Goal: Transaction & Acquisition: Book appointment/travel/reservation

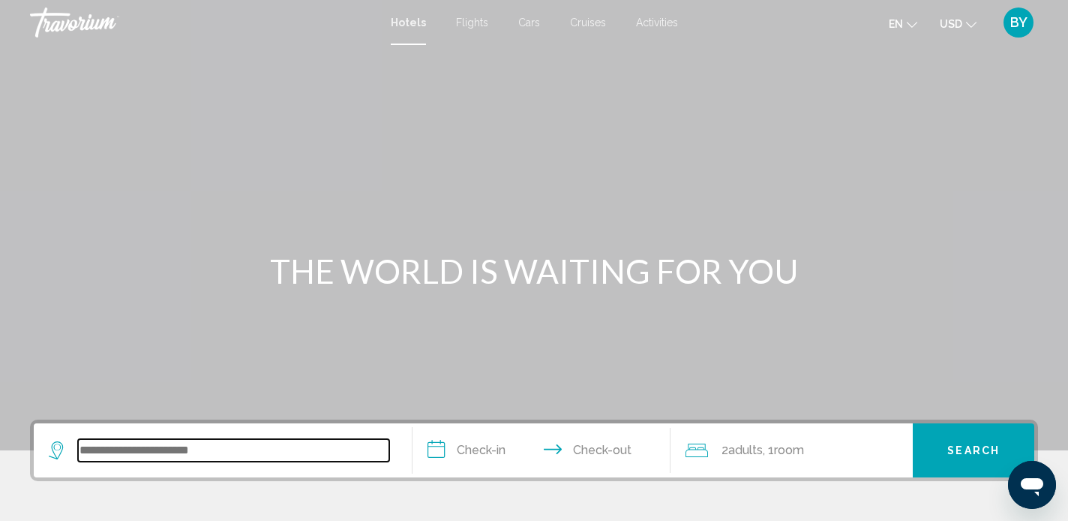
click at [129, 453] on input "Search widget" at bounding box center [233, 450] width 311 height 23
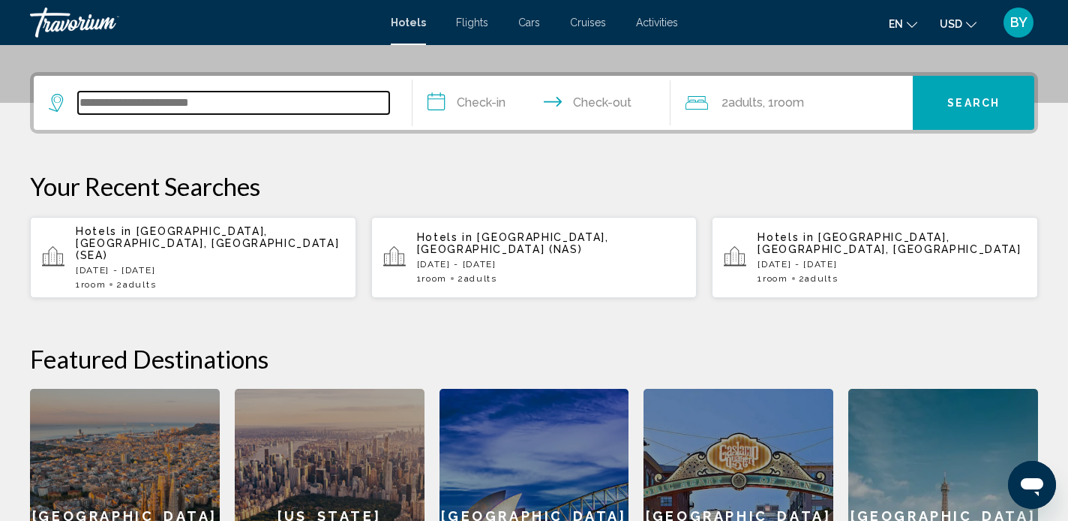
scroll to position [371, 0]
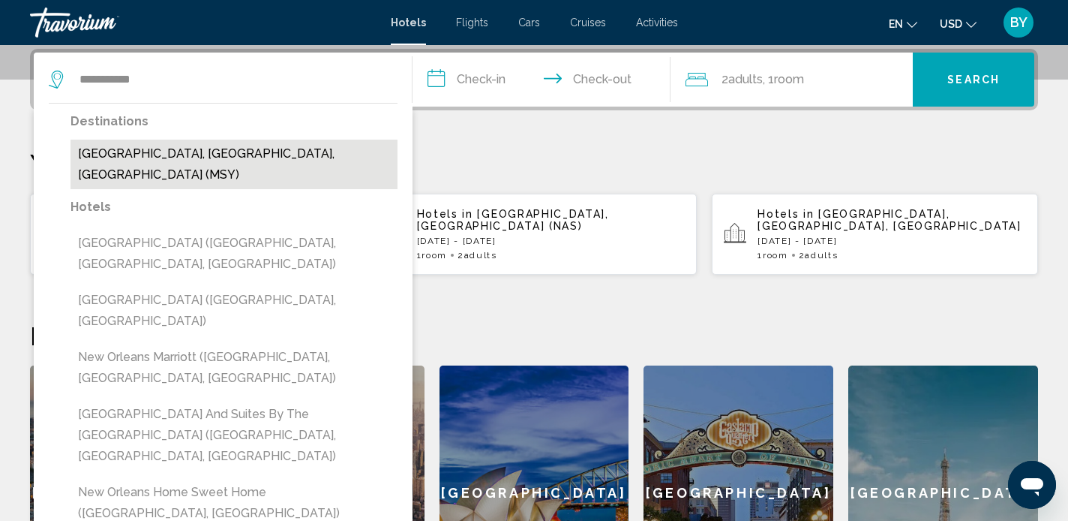
click at [251, 154] on button "[GEOGRAPHIC_DATA], [GEOGRAPHIC_DATA], [GEOGRAPHIC_DATA] (MSY)" at bounding box center [234, 165] width 327 height 50
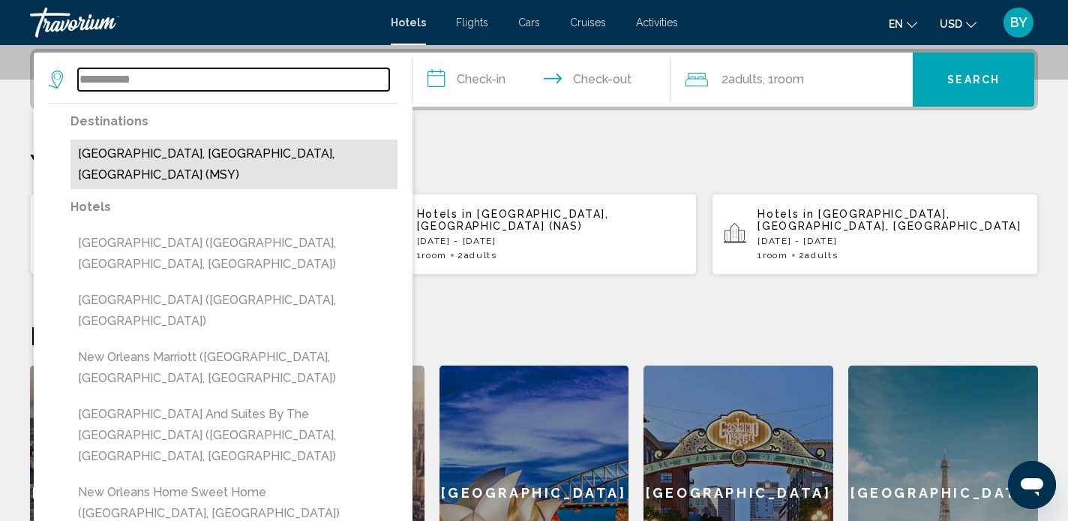
type input "**********"
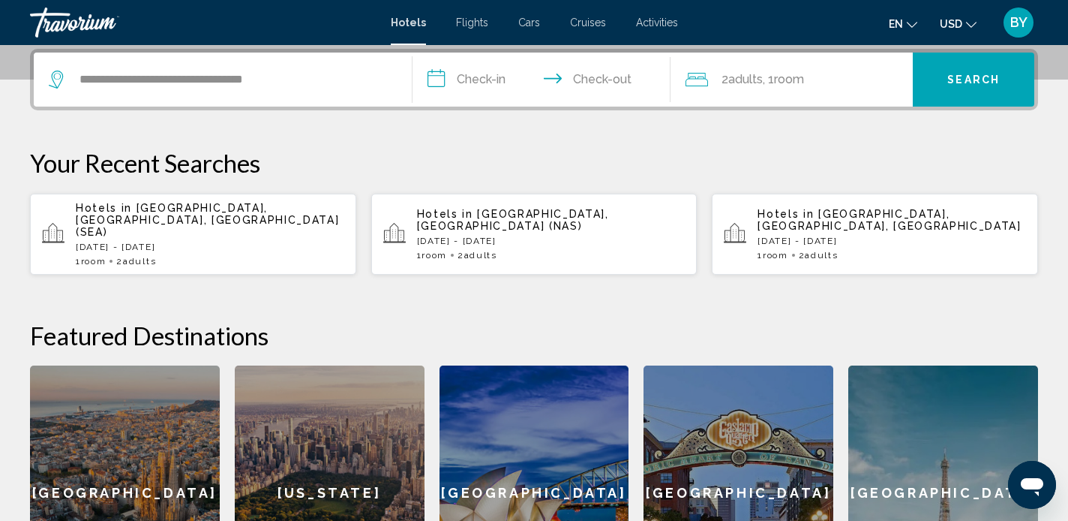
click at [477, 77] on input "**********" at bounding box center [545, 82] width 264 height 59
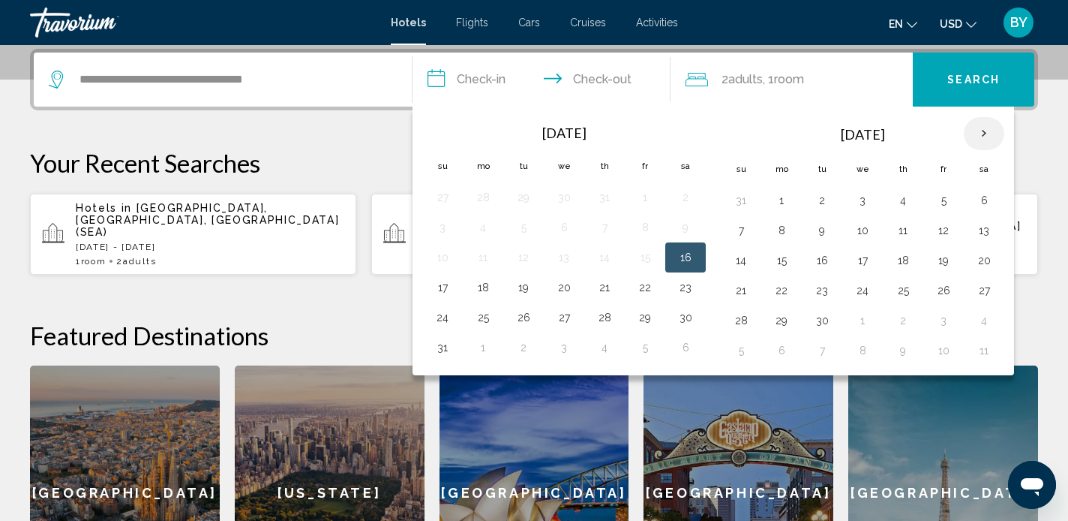
click at [984, 134] on th "Next month" at bounding box center [984, 133] width 41 height 33
click at [947, 259] on button "17" at bounding box center [944, 260] width 24 height 21
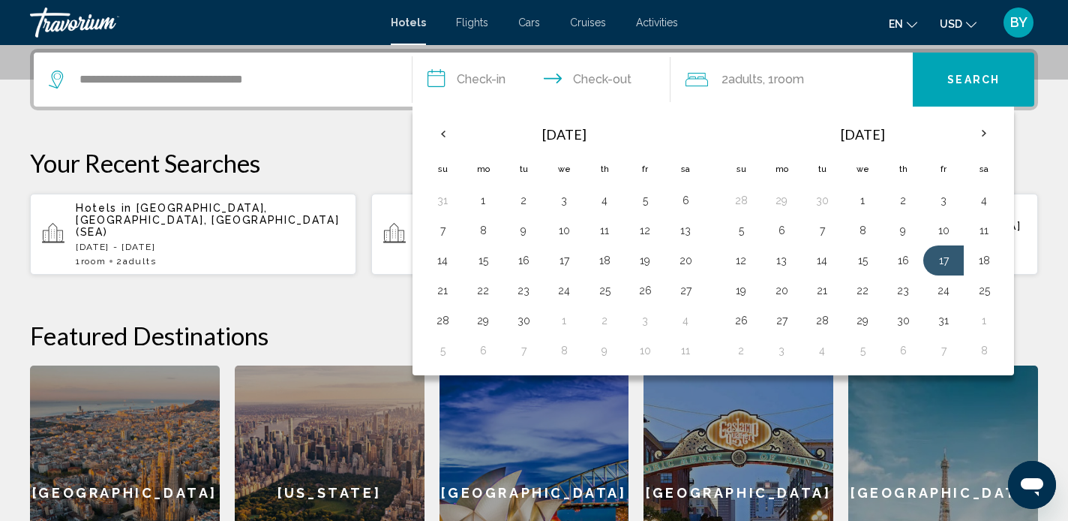
click at [595, 77] on input "**********" at bounding box center [545, 82] width 264 height 59
click at [750, 292] on button "19" at bounding box center [741, 290] width 24 height 21
type input "**********"
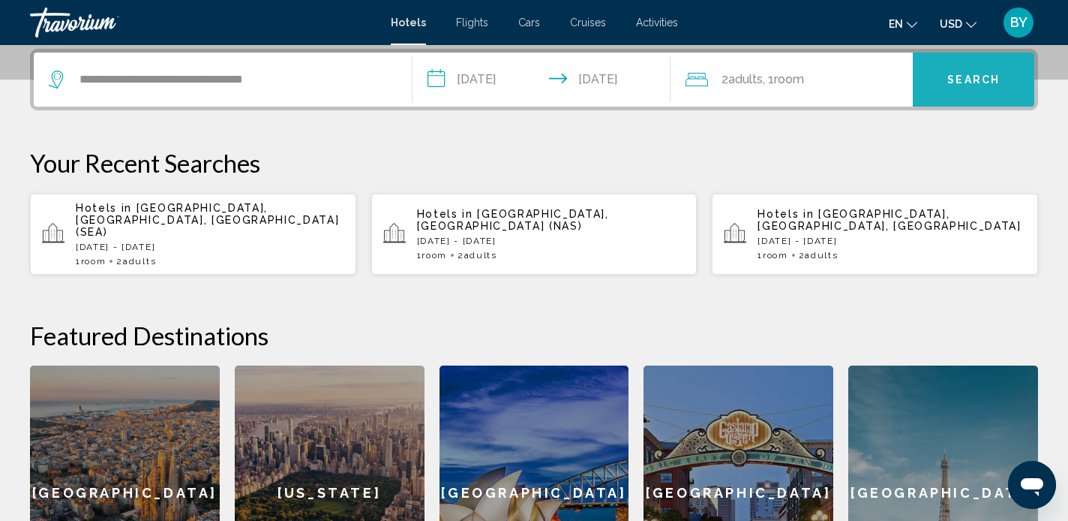
click at [971, 80] on span "Search" at bounding box center [974, 80] width 53 height 12
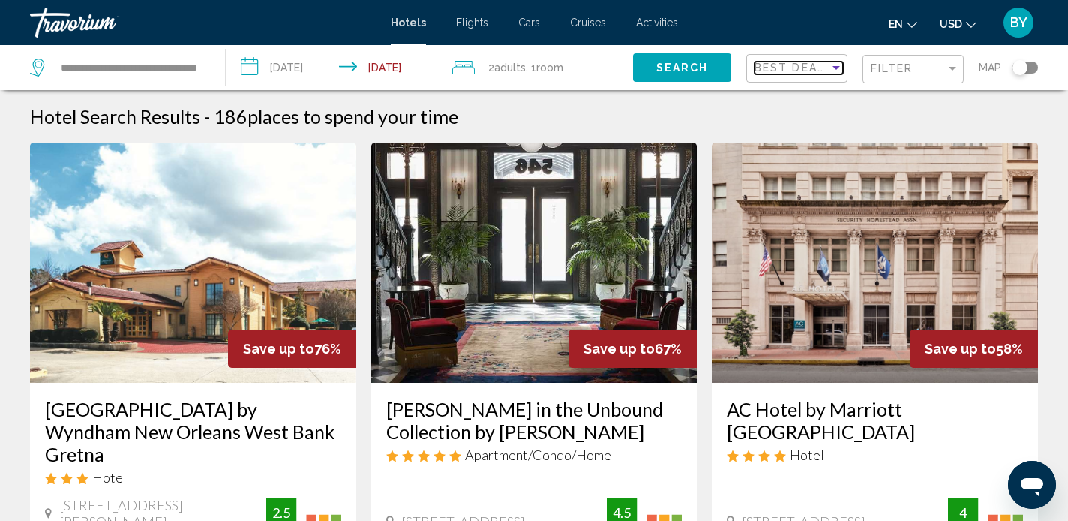
click at [837, 71] on div "Sort by" at bounding box center [837, 68] width 14 height 12
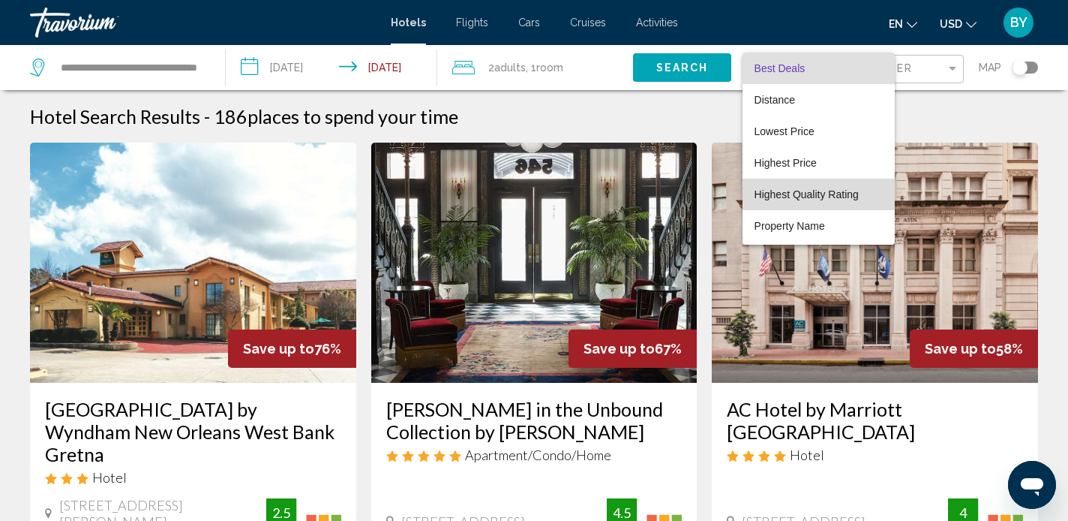
click at [834, 198] on span "Highest Quality Rating" at bounding box center [807, 194] width 104 height 12
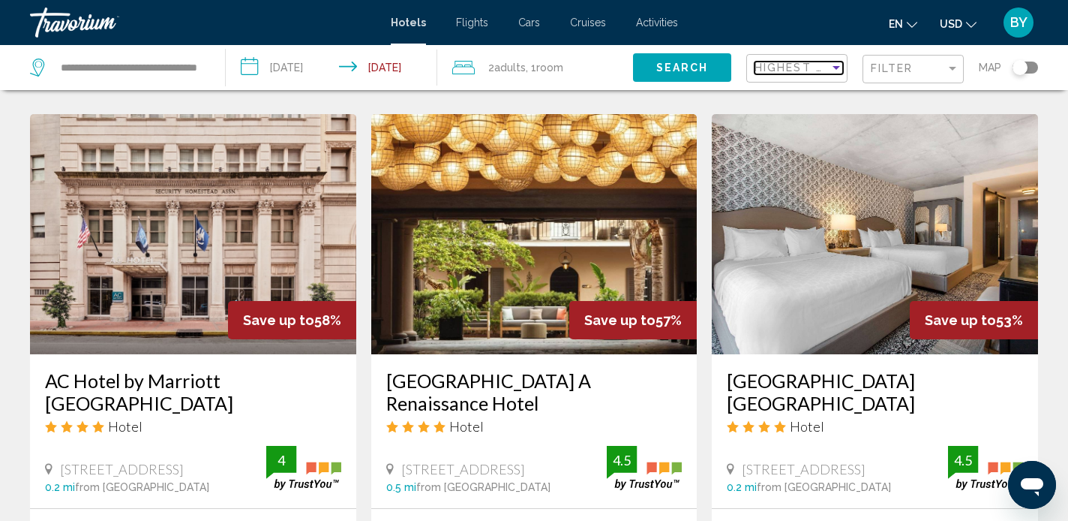
scroll to position [1189, 0]
click at [143, 353] on div "AC Hotel by Marriott [GEOGRAPHIC_DATA] Hotel [STREET_ADDRESS] 0.2 mi from [GEOG…" at bounding box center [193, 430] width 326 height 154
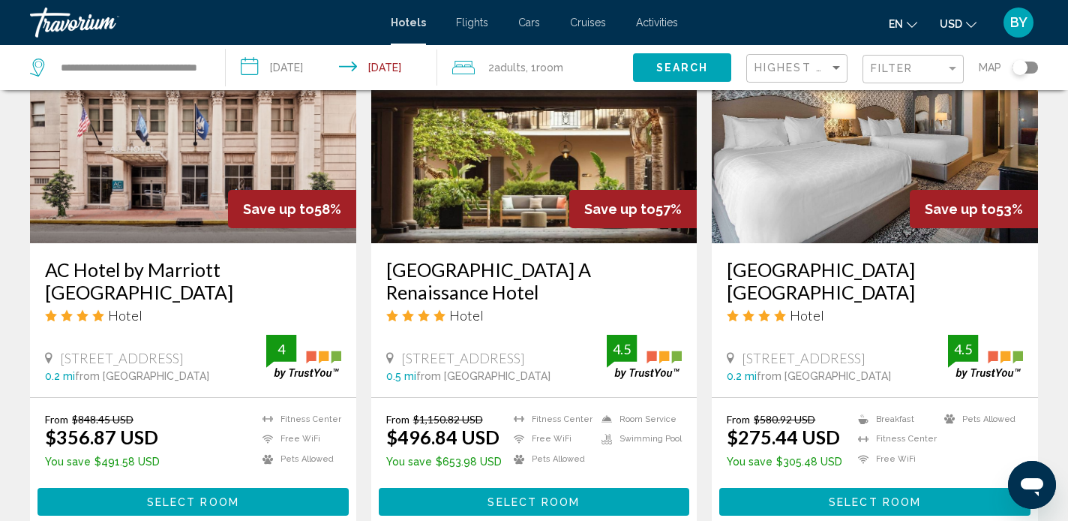
scroll to position [1298, 0]
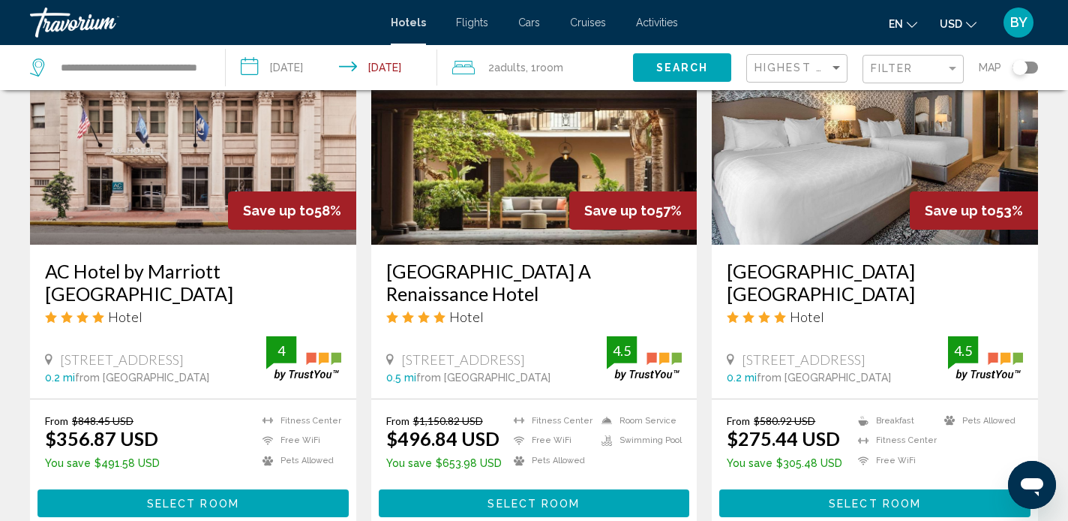
click at [164, 497] on span "Select Room" at bounding box center [193, 503] width 92 height 12
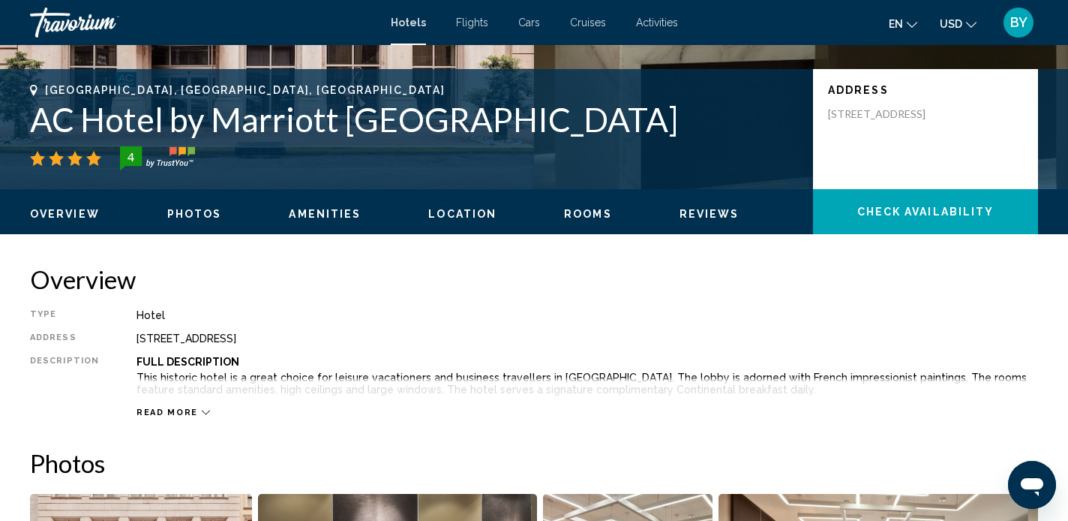
scroll to position [311, 0]
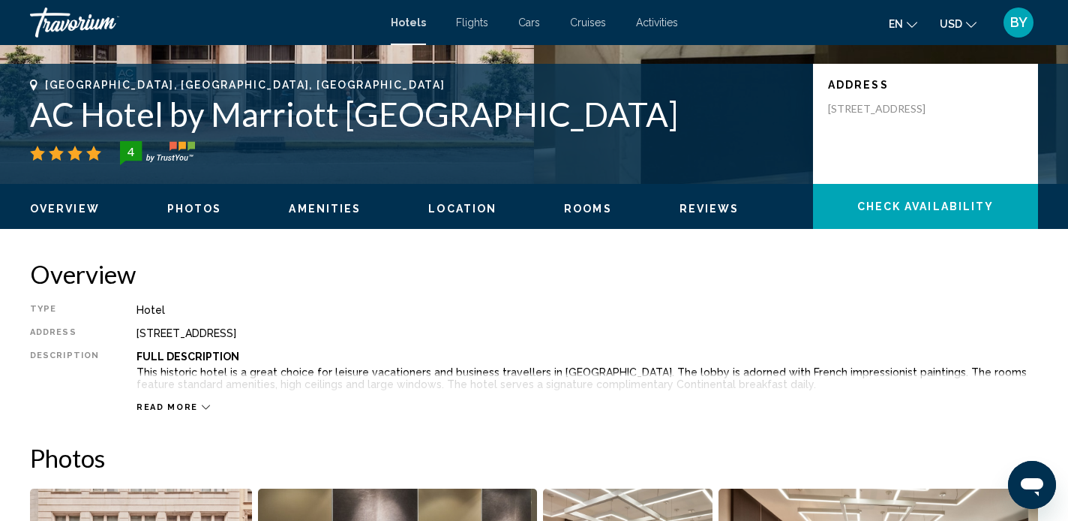
click at [185, 407] on span "Read more" at bounding box center [168, 407] width 62 height 10
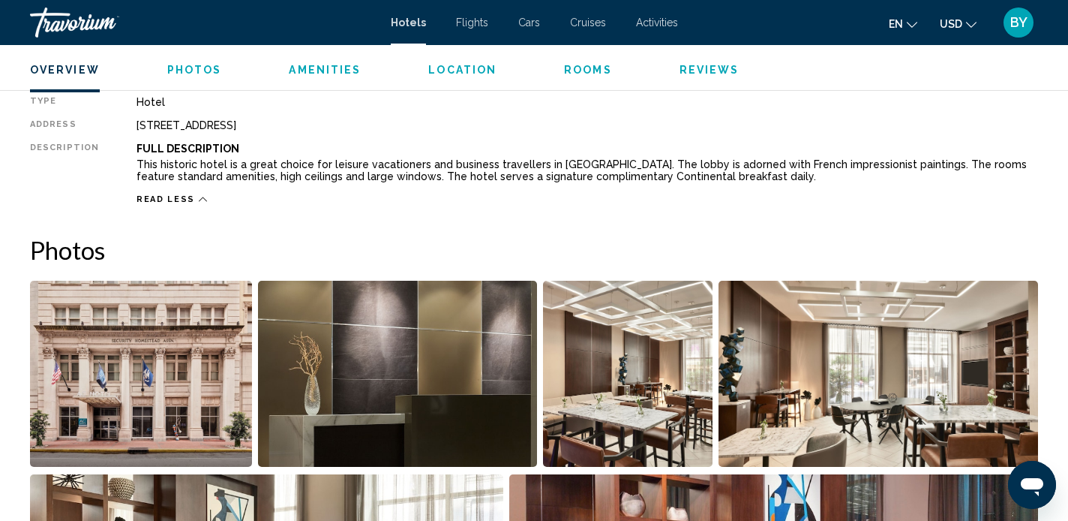
scroll to position [530, 0]
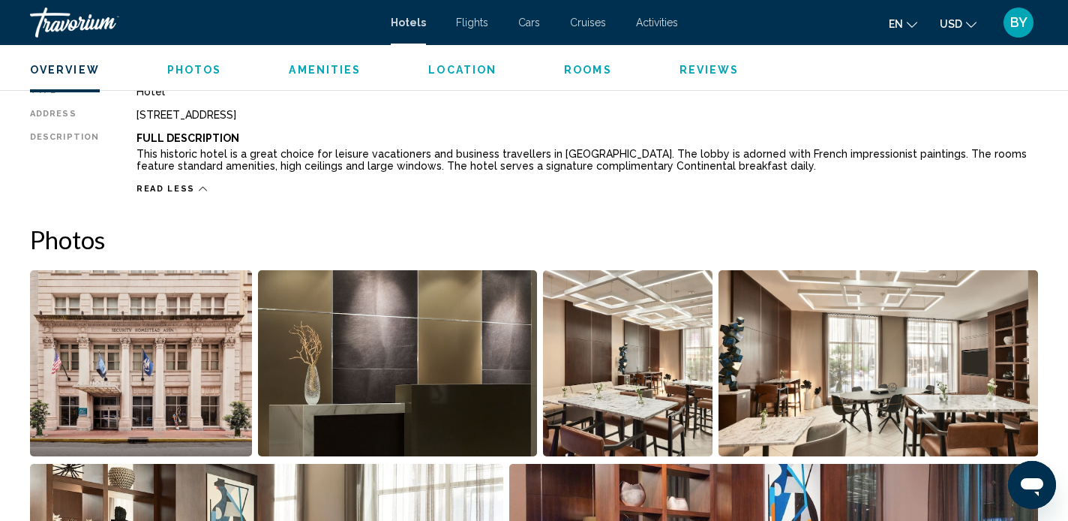
click at [181, 371] on img "Open full-screen image slider" at bounding box center [141, 363] width 222 height 186
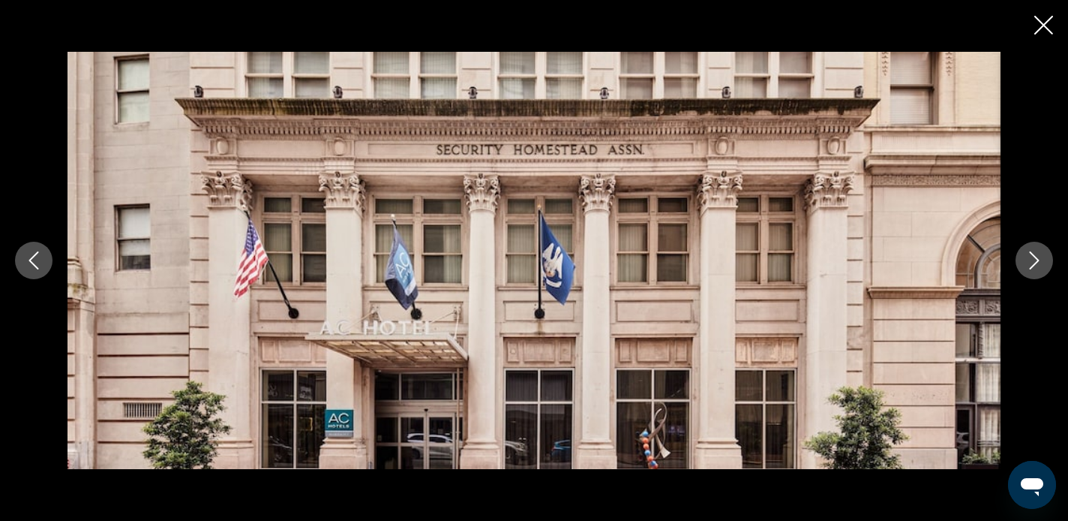
click at [228, 356] on img "Main content" at bounding box center [534, 260] width 933 height 416
click at [1028, 266] on icon "Next image" at bounding box center [1035, 260] width 18 height 18
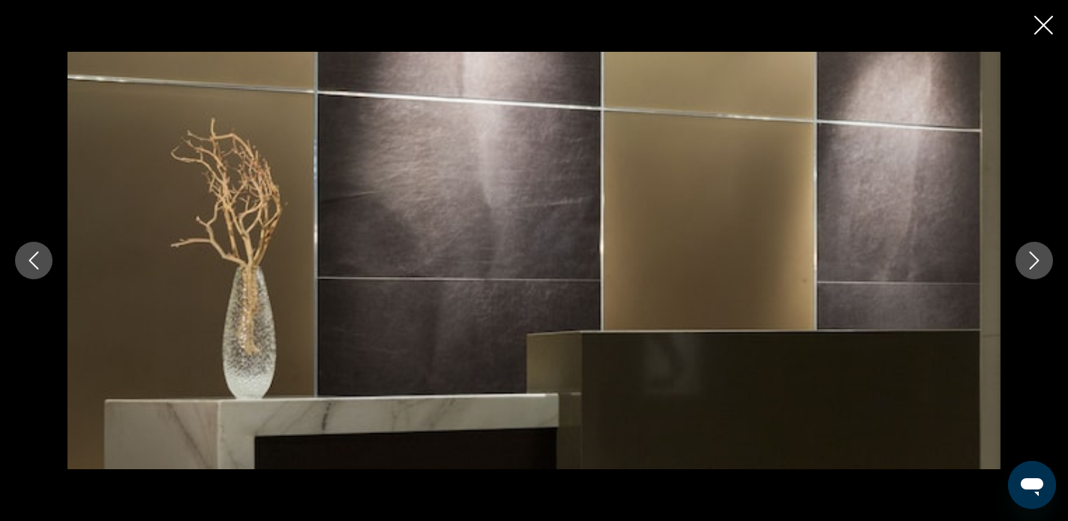
click at [1028, 266] on icon "Next image" at bounding box center [1035, 260] width 18 height 18
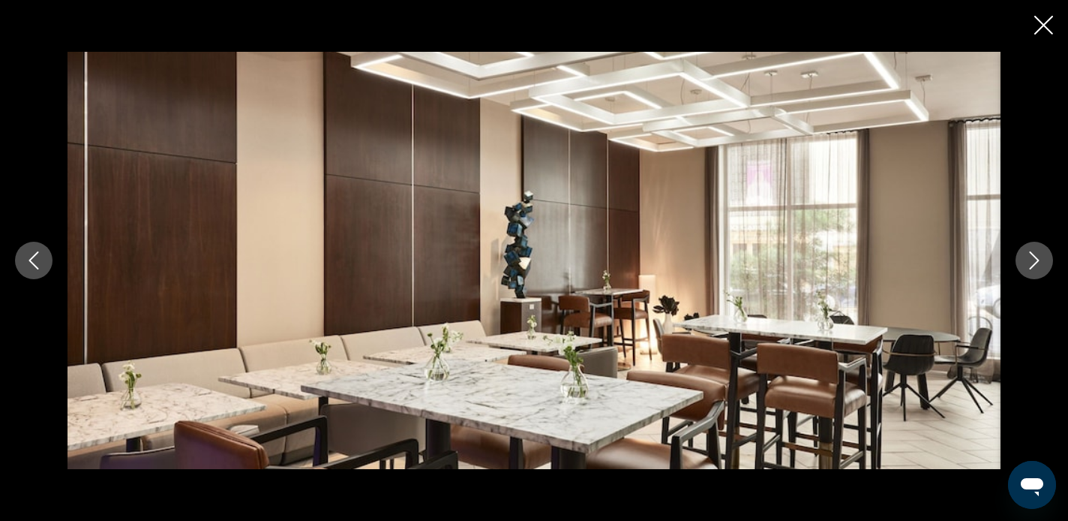
click at [1028, 266] on icon "Next image" at bounding box center [1035, 260] width 18 height 18
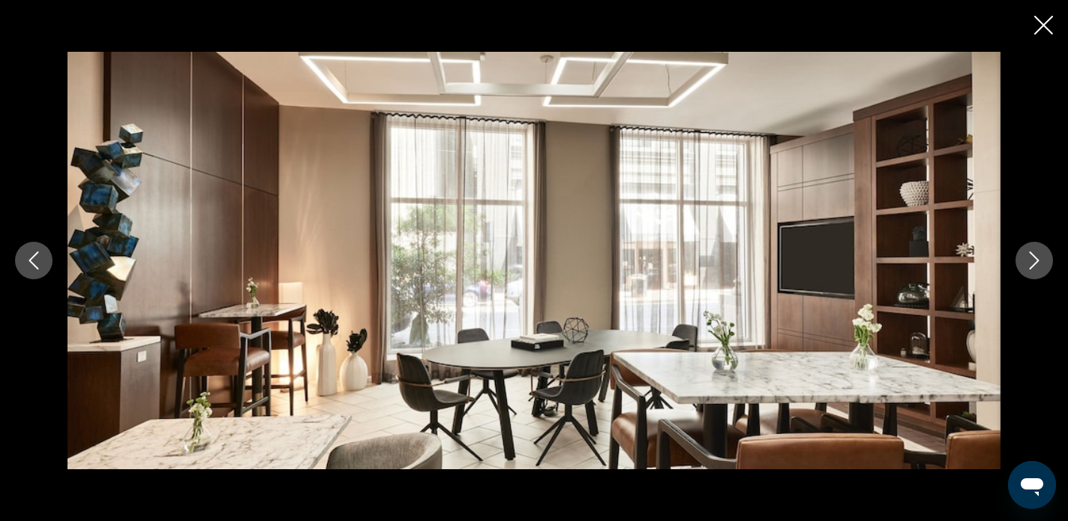
click at [1028, 266] on icon "Next image" at bounding box center [1035, 260] width 18 height 18
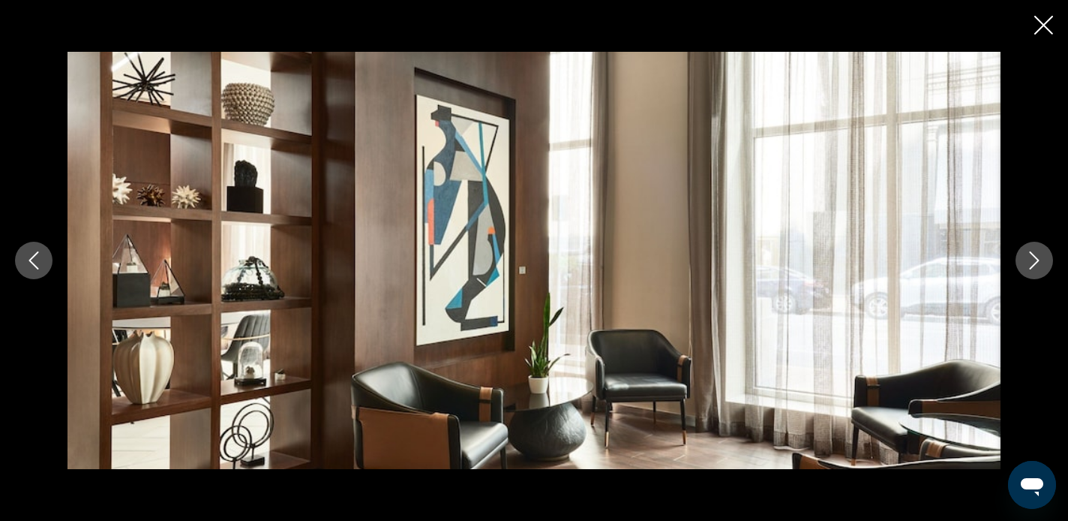
click at [1028, 266] on icon "Next image" at bounding box center [1035, 260] width 18 height 18
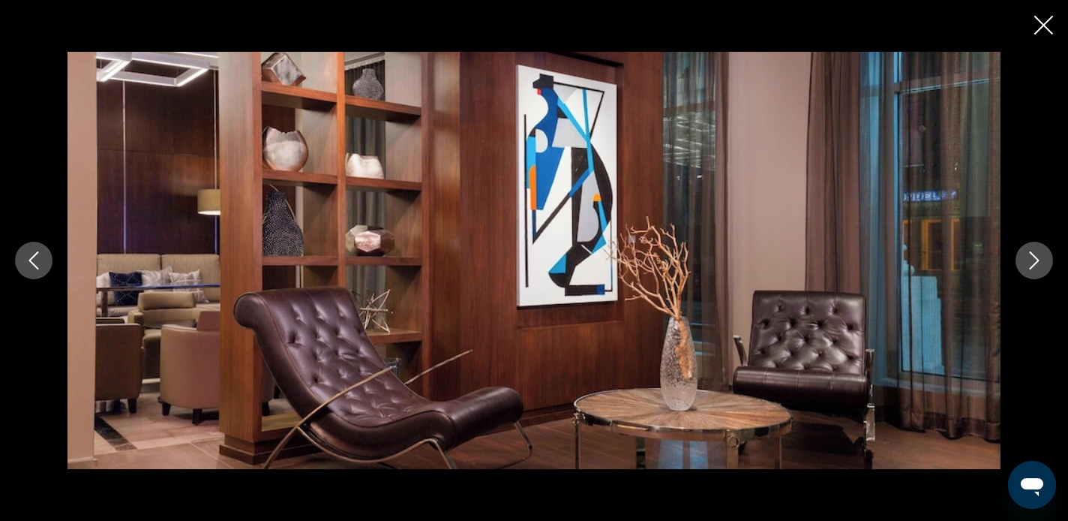
click at [1029, 266] on icon "Next image" at bounding box center [1035, 260] width 18 height 18
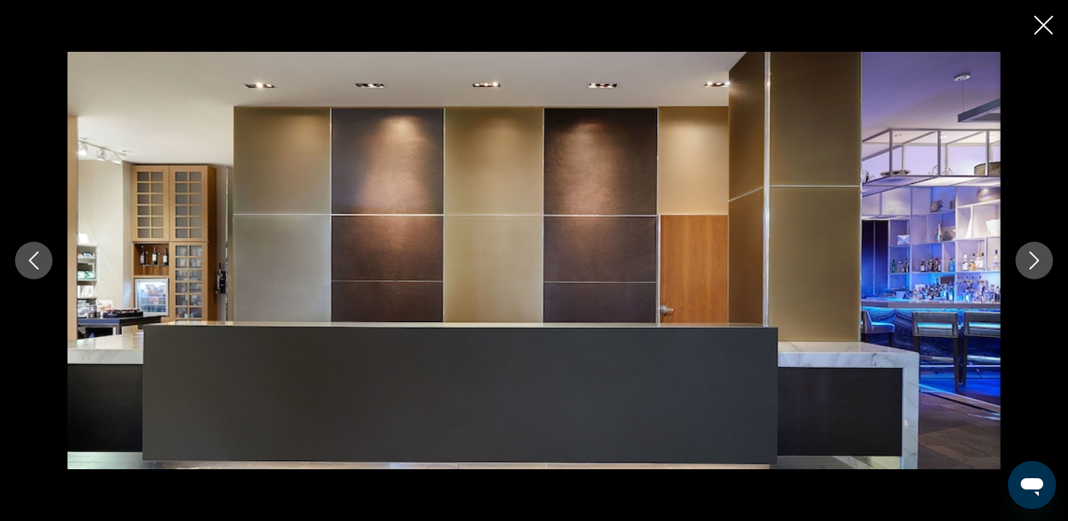
click at [1029, 266] on icon "Next image" at bounding box center [1035, 260] width 18 height 18
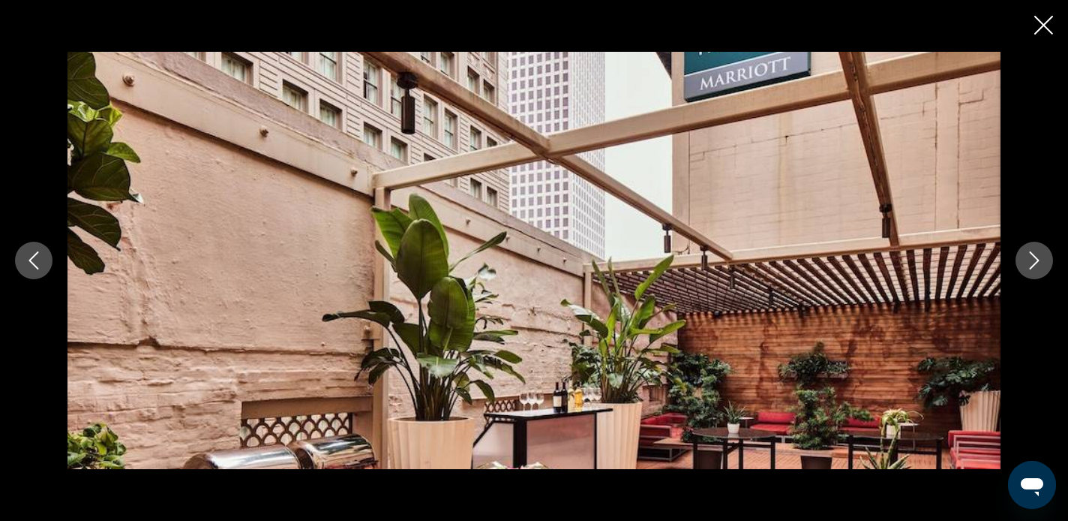
click at [1029, 266] on icon "Next image" at bounding box center [1035, 260] width 18 height 18
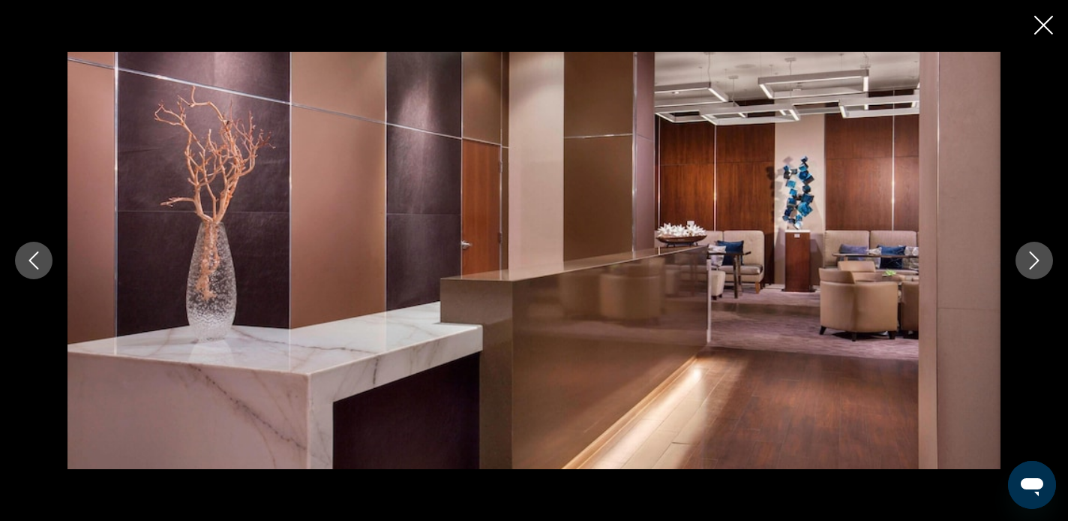
click at [1029, 266] on icon "Next image" at bounding box center [1035, 260] width 18 height 18
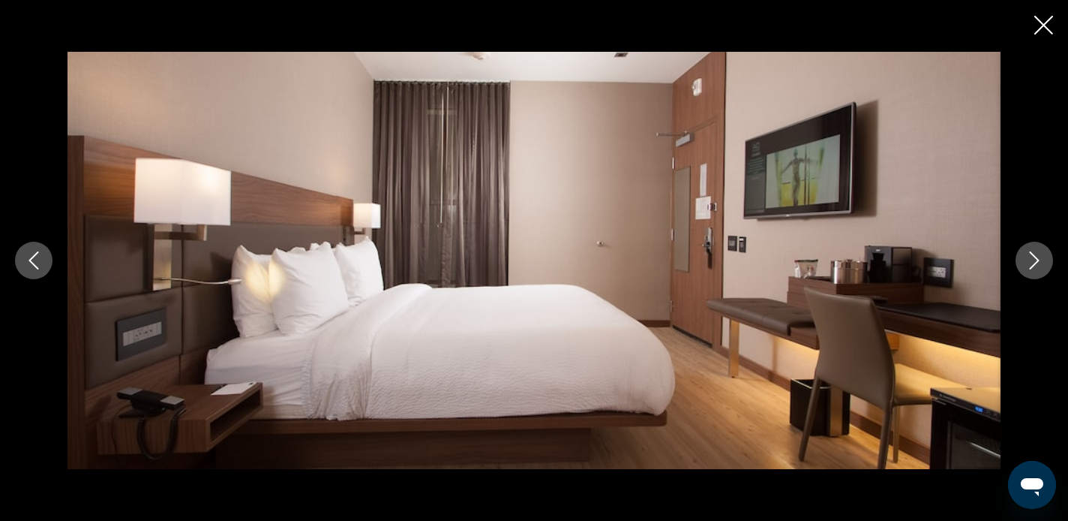
click at [1029, 266] on icon "Next image" at bounding box center [1035, 260] width 18 height 18
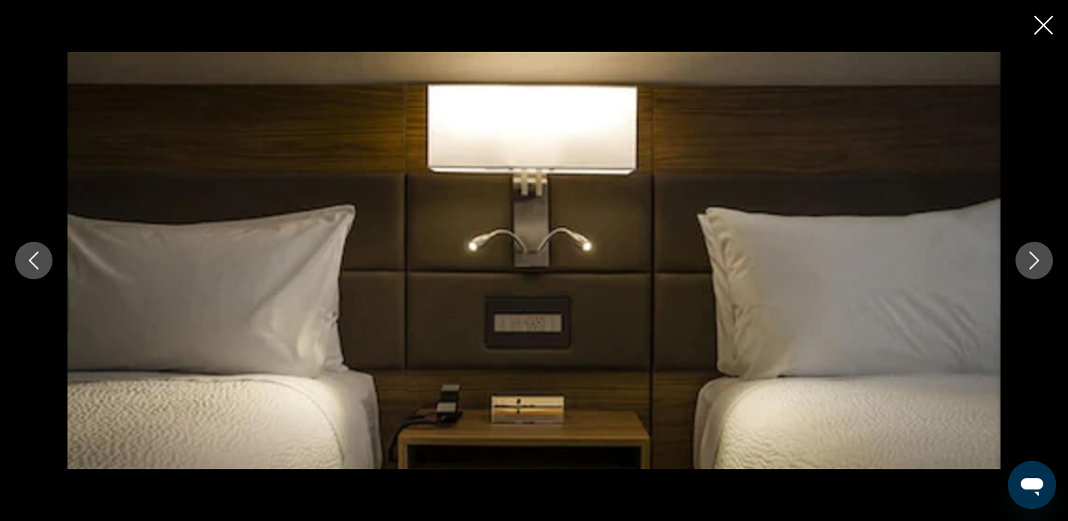
click at [1029, 266] on icon "Next image" at bounding box center [1035, 260] width 18 height 18
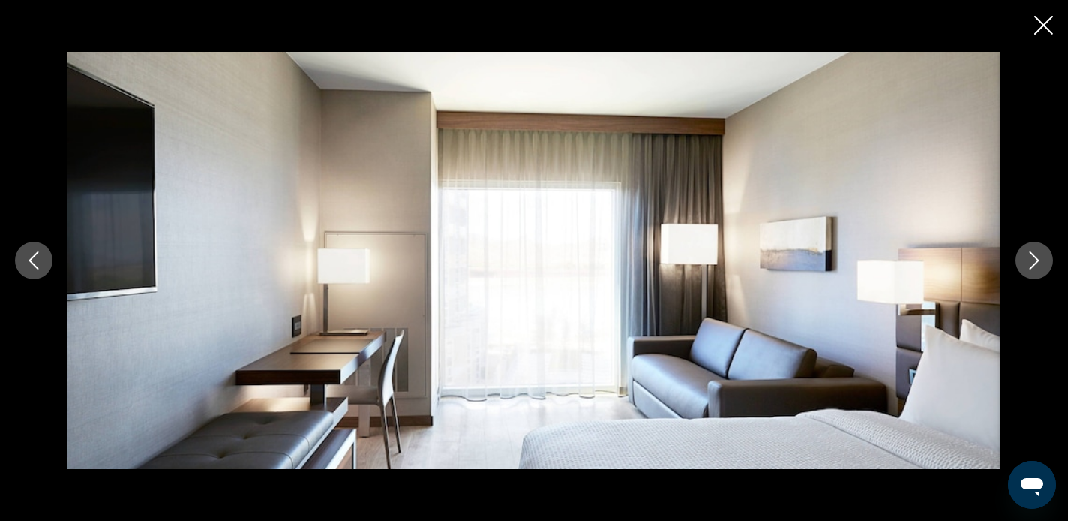
click at [1029, 266] on icon "Next image" at bounding box center [1035, 260] width 18 height 18
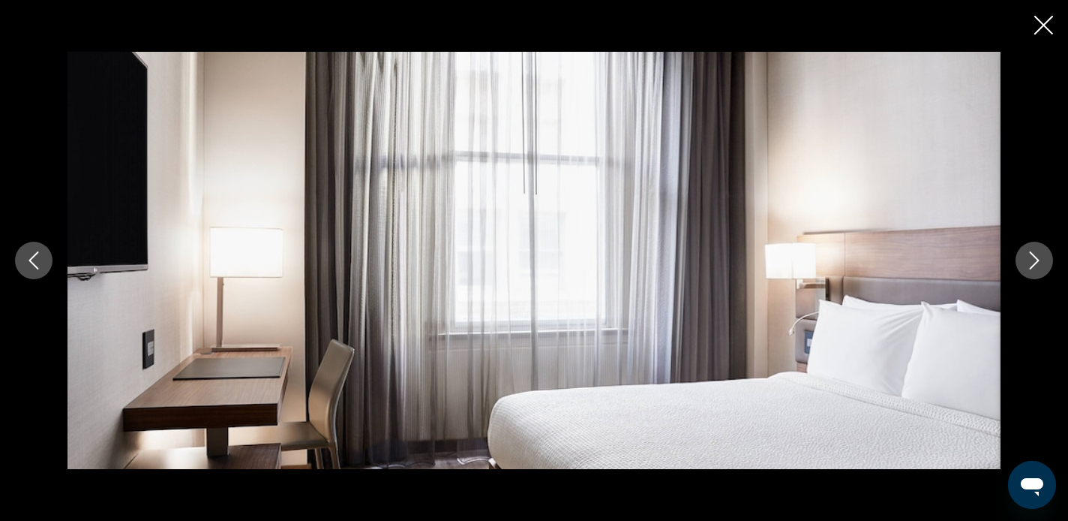
click at [1029, 266] on icon "Next image" at bounding box center [1035, 260] width 18 height 18
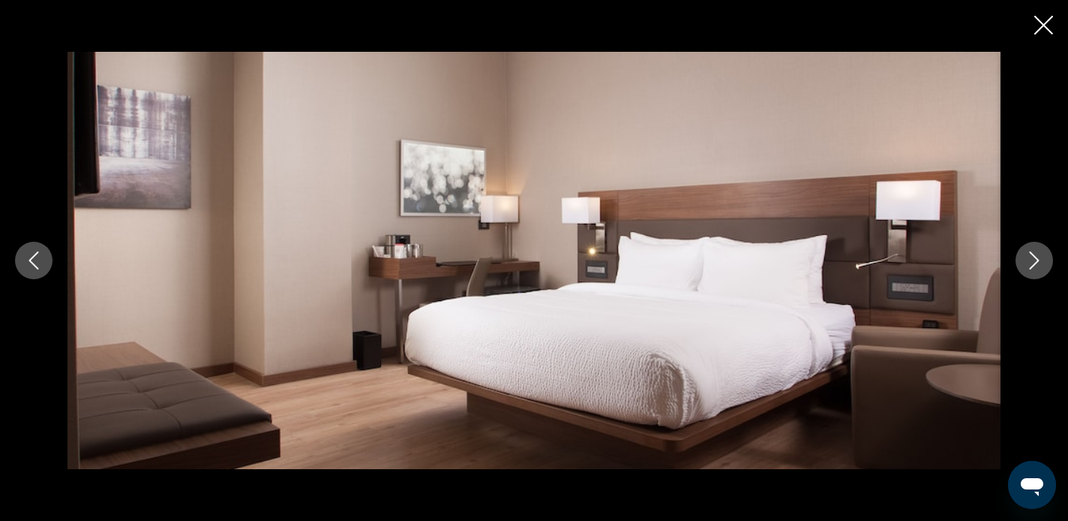
click at [1029, 266] on icon "Next image" at bounding box center [1035, 260] width 18 height 18
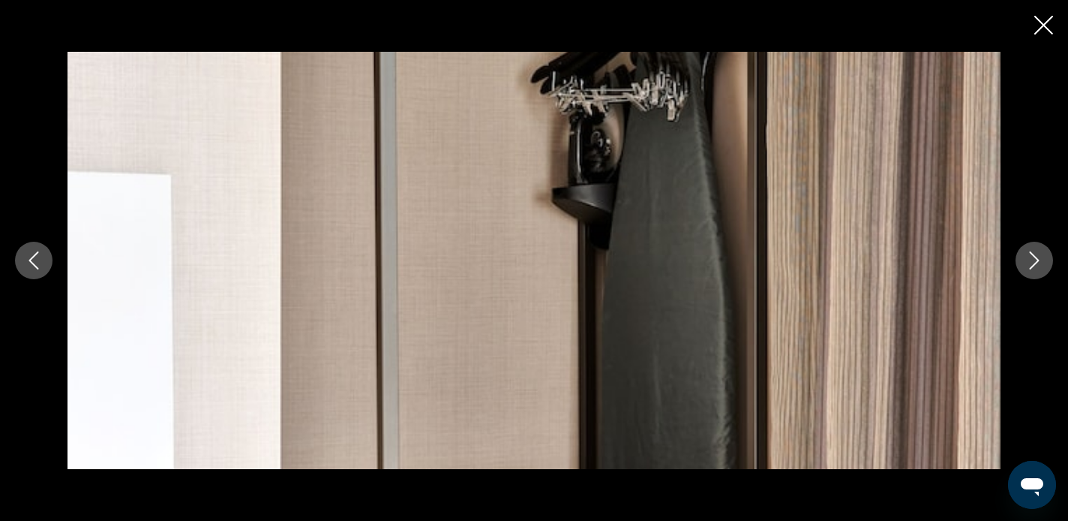
click at [1030, 266] on icon "Next image" at bounding box center [1035, 260] width 18 height 18
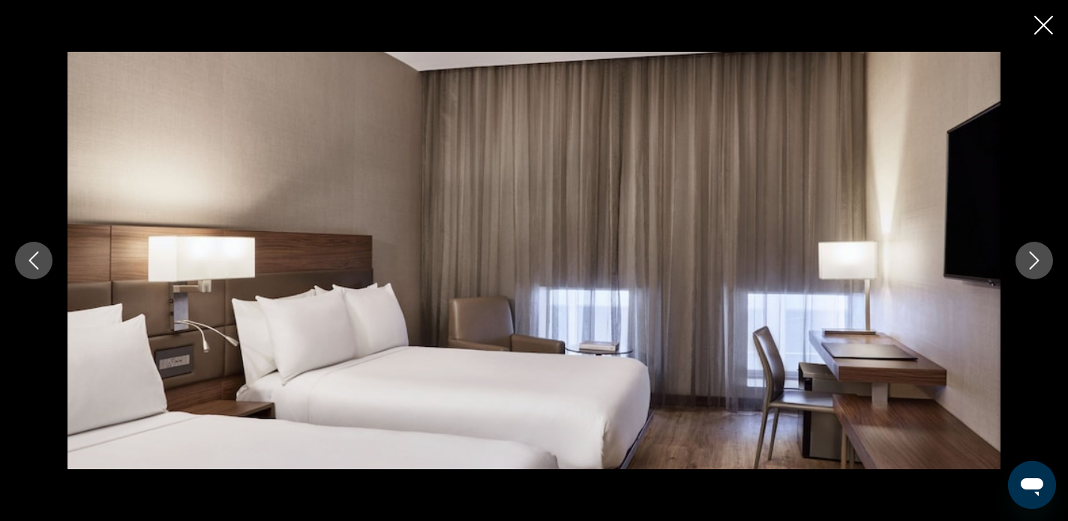
click at [1030, 266] on icon "Next image" at bounding box center [1035, 260] width 18 height 18
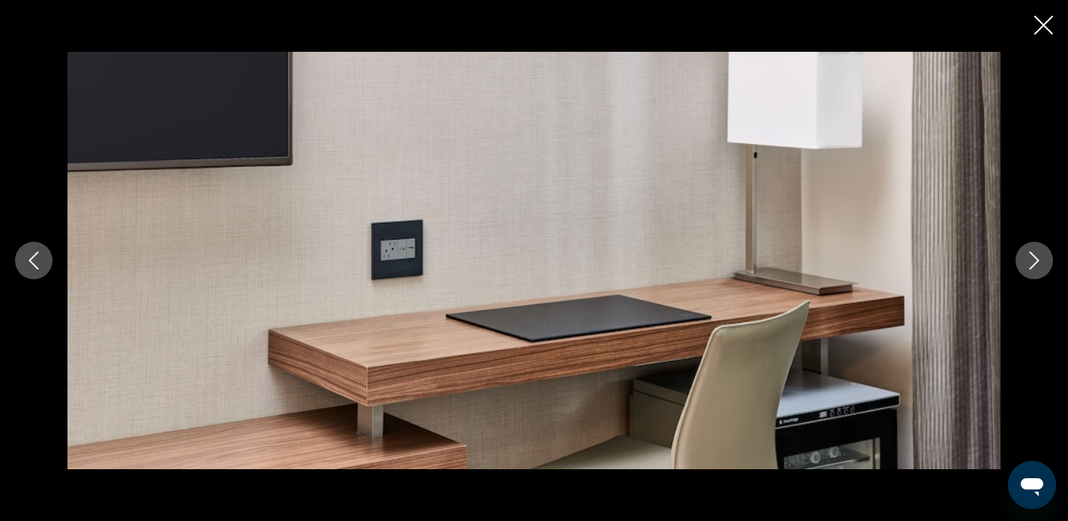
click at [1030, 266] on icon "Next image" at bounding box center [1035, 260] width 18 height 18
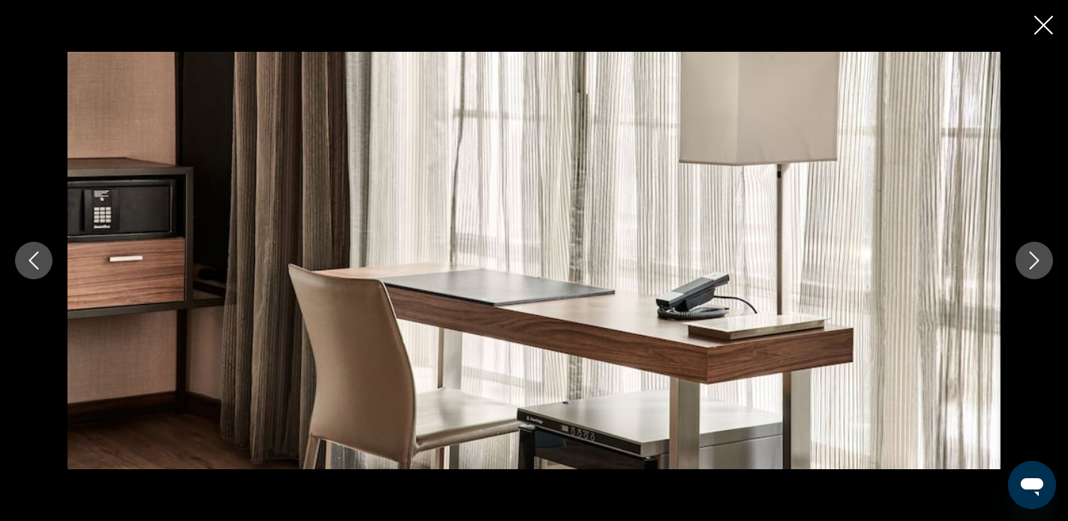
click at [1030, 266] on icon "Next image" at bounding box center [1035, 260] width 18 height 18
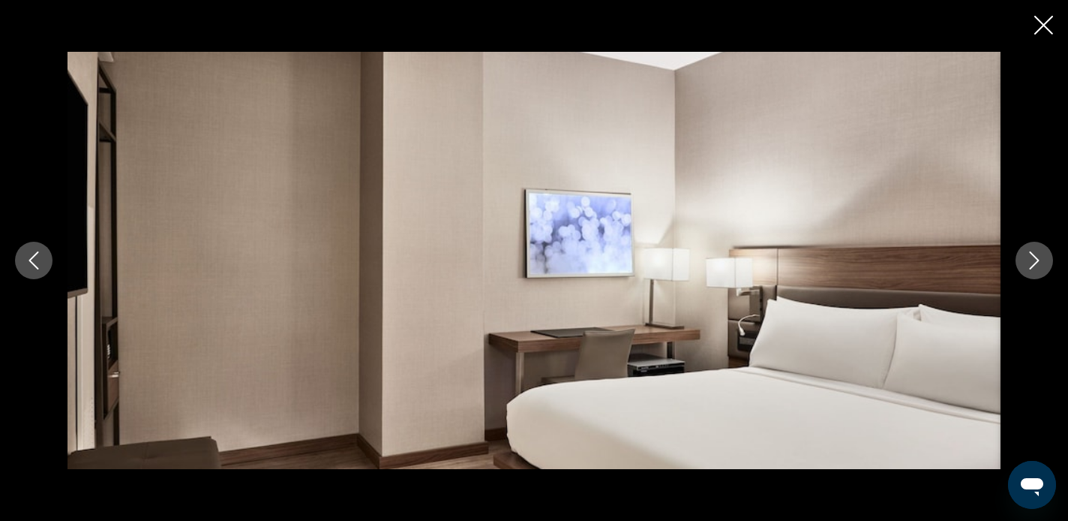
click at [1030, 266] on icon "Next image" at bounding box center [1035, 260] width 18 height 18
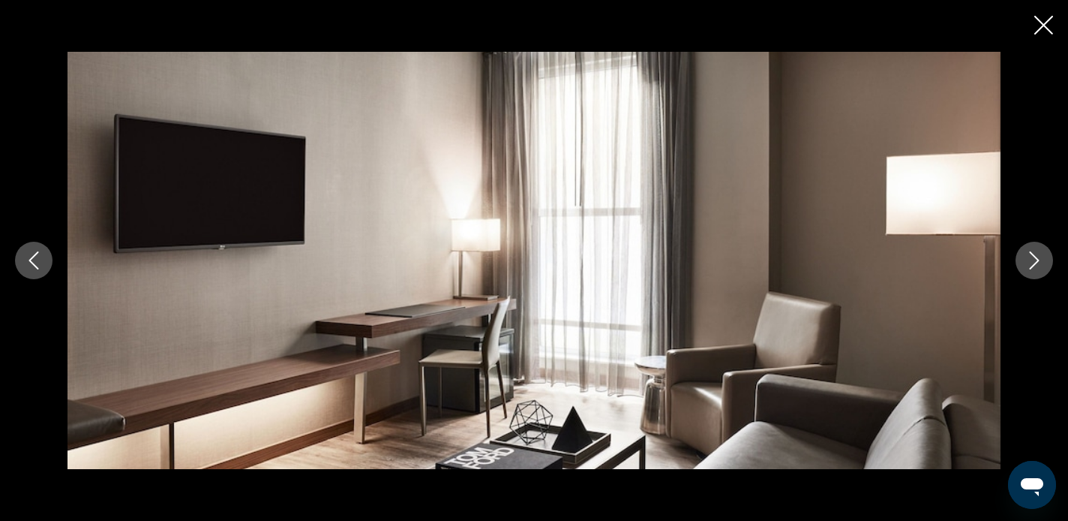
click at [1030, 266] on icon "Next image" at bounding box center [1035, 260] width 18 height 18
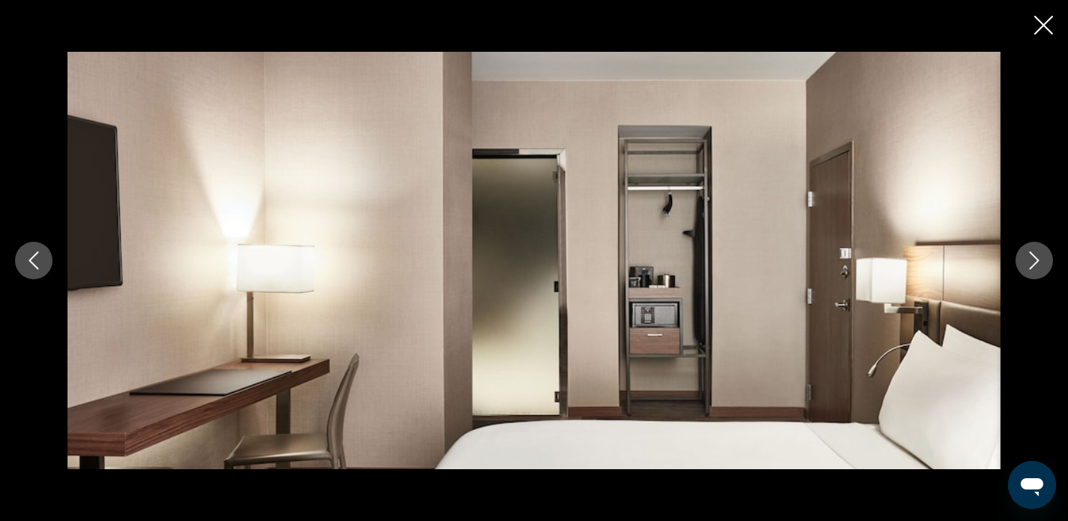
click at [1030, 266] on icon "Next image" at bounding box center [1035, 260] width 18 height 18
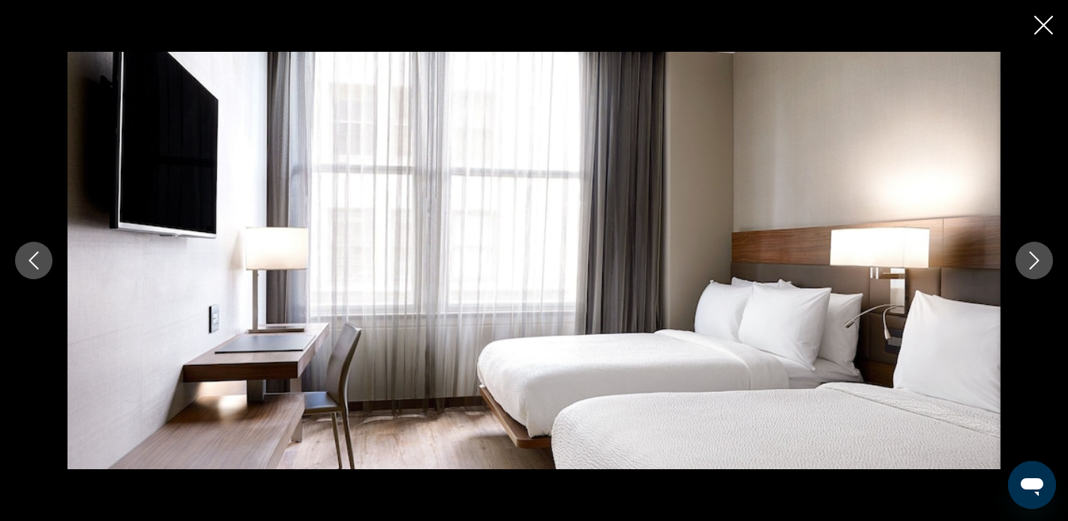
click at [1030, 266] on icon "Next image" at bounding box center [1035, 260] width 18 height 18
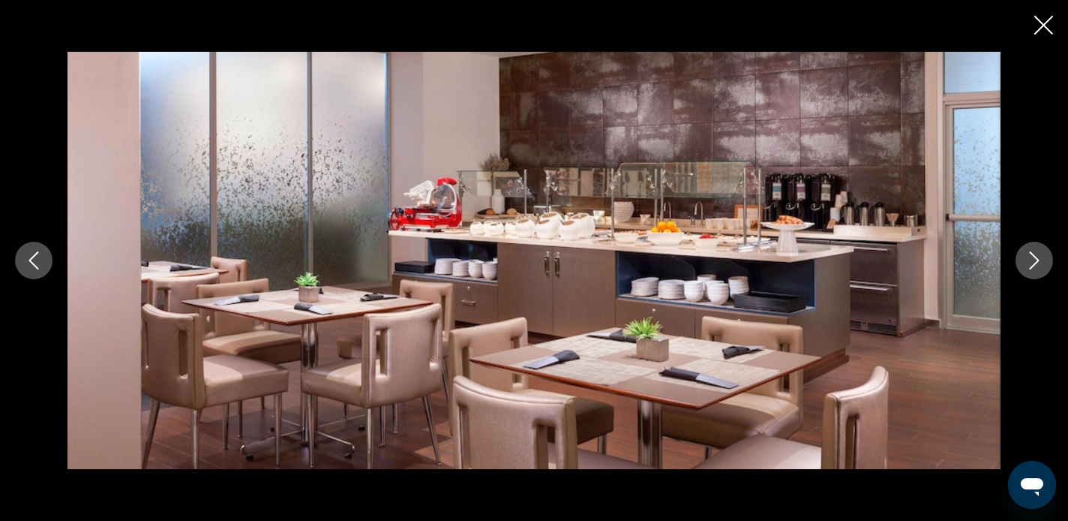
click at [1030, 266] on icon "Next image" at bounding box center [1035, 260] width 18 height 18
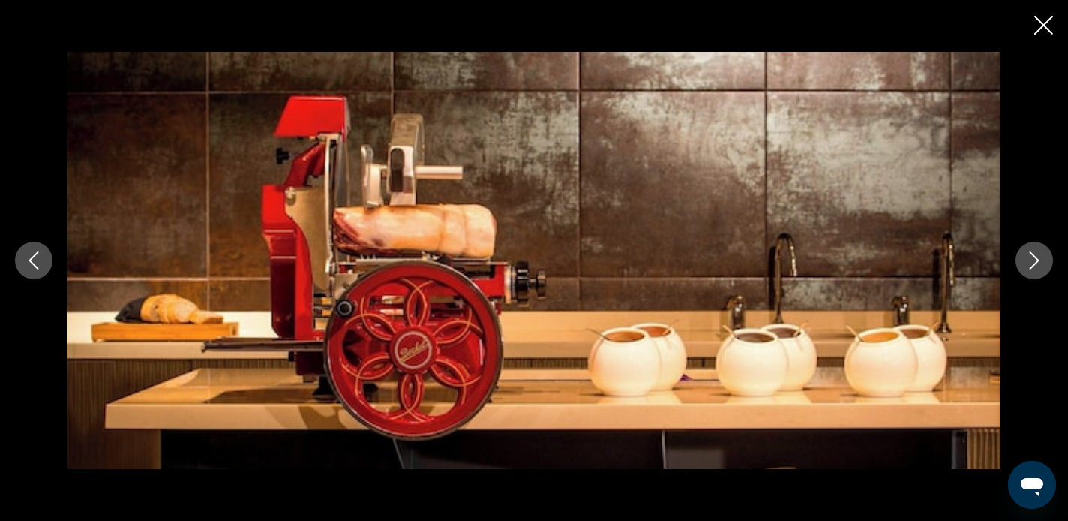
click at [1030, 266] on icon "Next image" at bounding box center [1035, 260] width 18 height 18
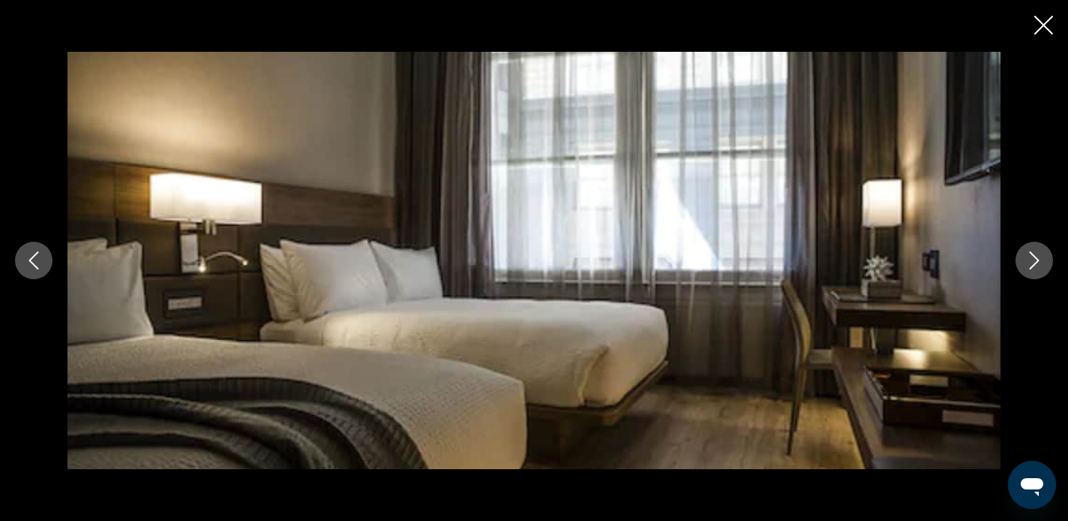
click at [1030, 266] on icon "Next image" at bounding box center [1035, 260] width 18 height 18
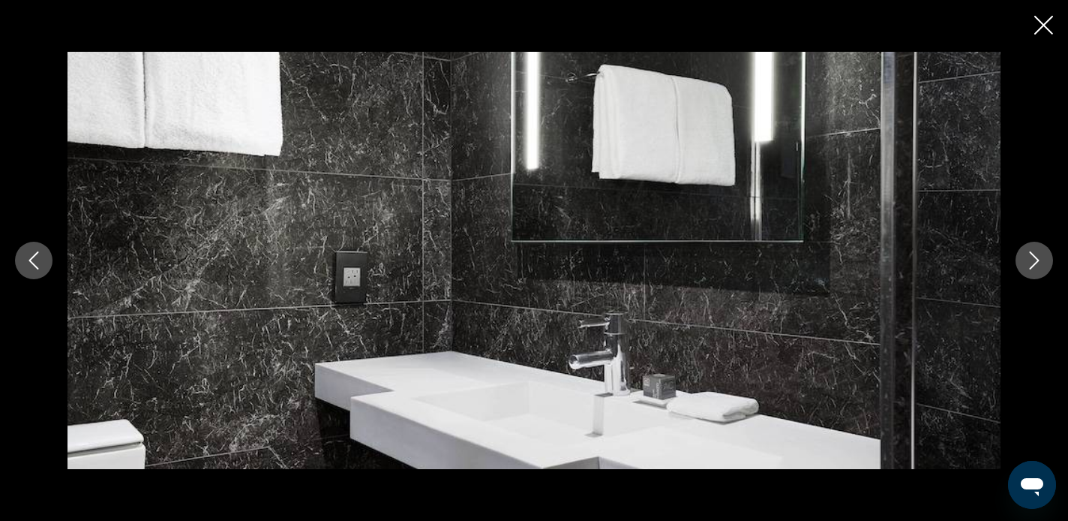
click at [1030, 266] on icon "Next image" at bounding box center [1035, 260] width 18 height 18
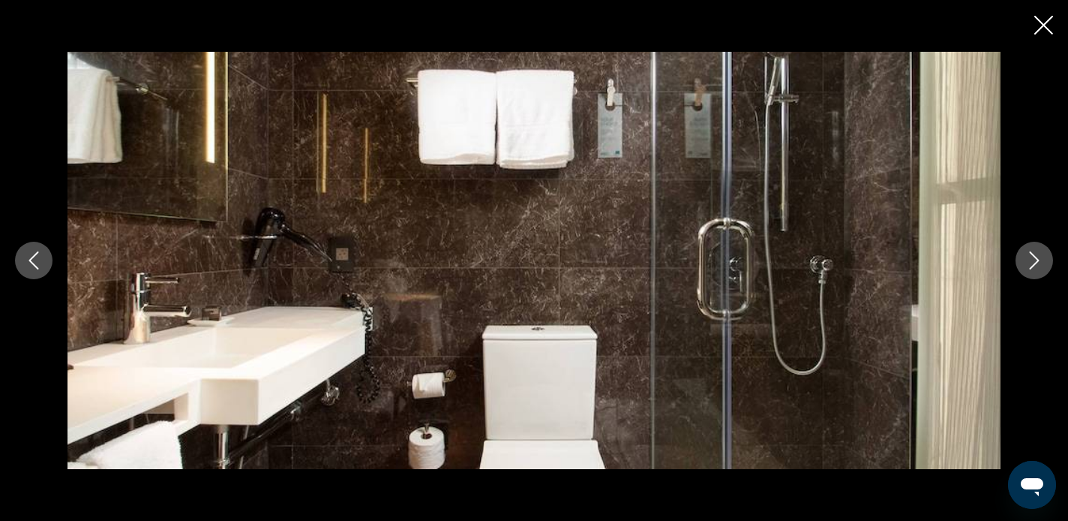
click at [1030, 266] on icon "Next image" at bounding box center [1035, 260] width 18 height 18
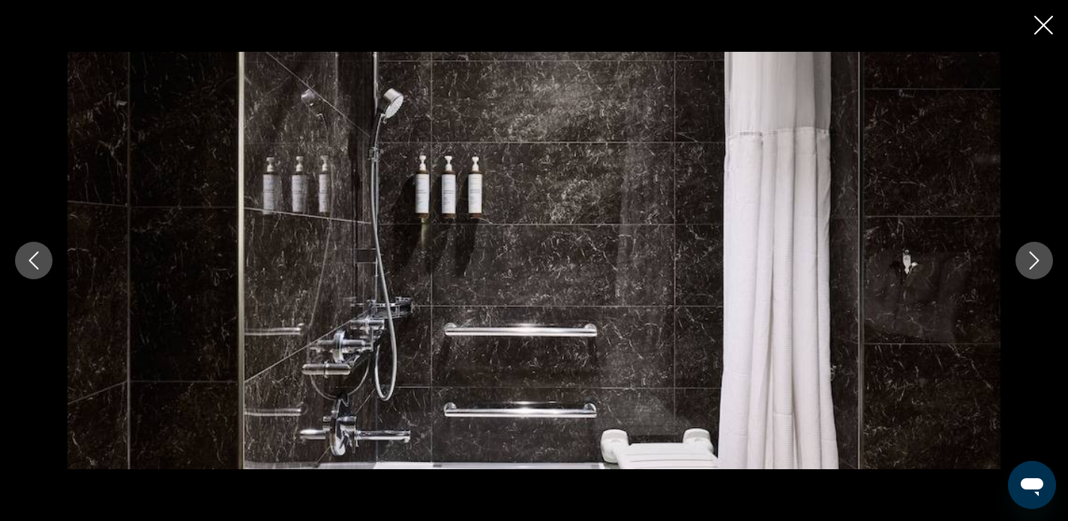
click at [1030, 266] on icon "Next image" at bounding box center [1035, 260] width 18 height 18
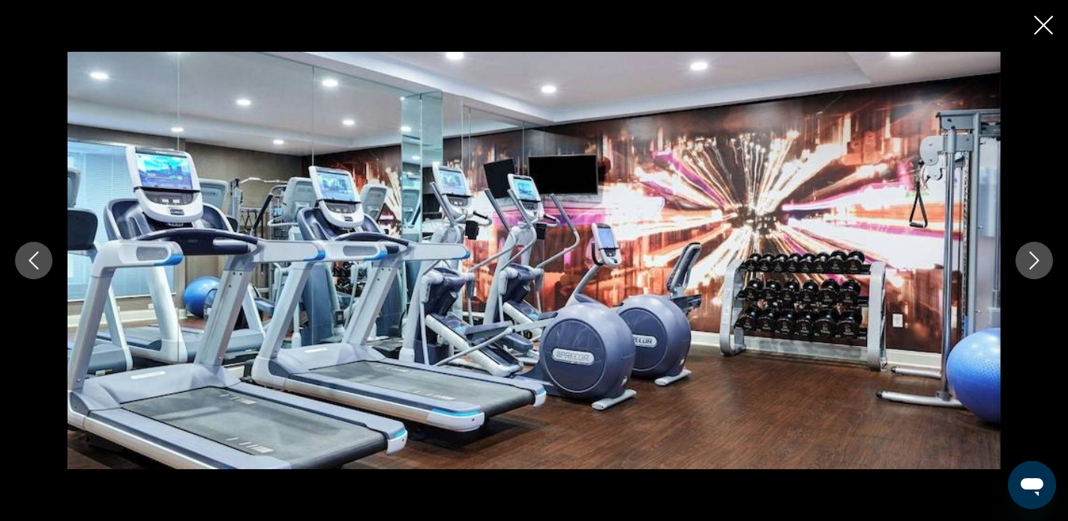
click at [1030, 266] on icon "Next image" at bounding box center [1035, 260] width 18 height 18
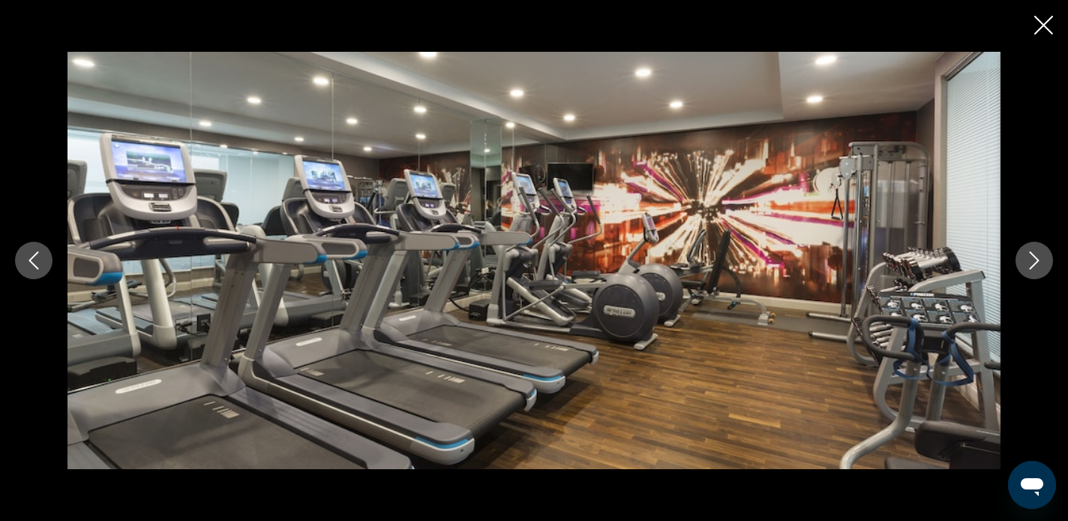
click at [1030, 266] on icon "Next image" at bounding box center [1035, 260] width 18 height 18
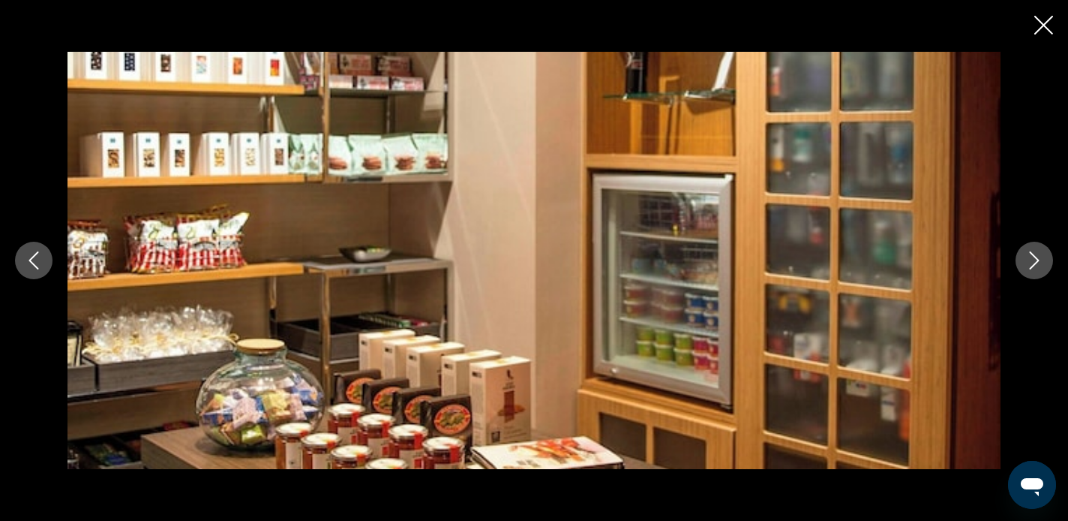
click at [1030, 266] on icon "Next image" at bounding box center [1035, 260] width 18 height 18
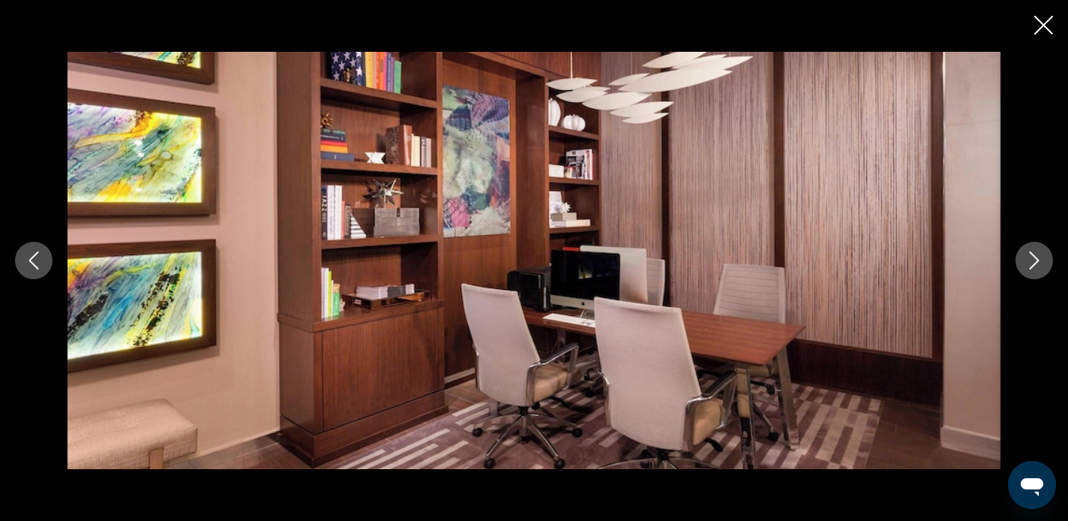
click at [1030, 266] on icon "Next image" at bounding box center [1035, 260] width 18 height 18
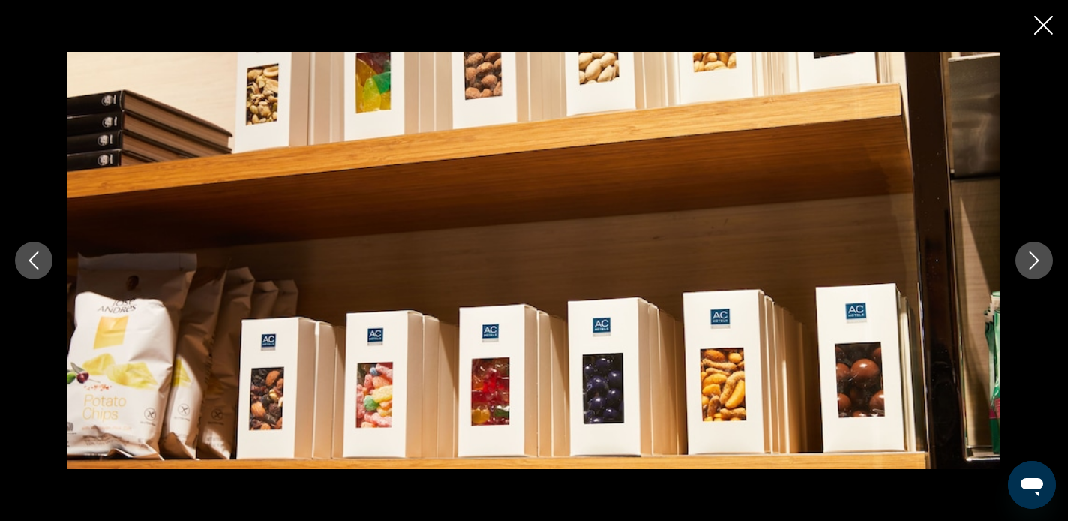
click at [1030, 266] on icon "Next image" at bounding box center [1035, 260] width 18 height 18
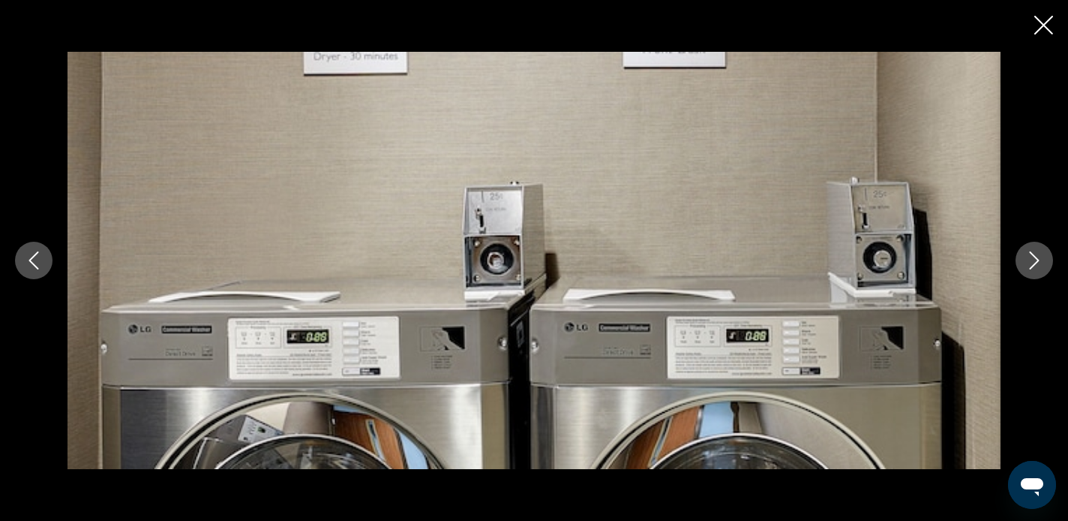
click at [1030, 266] on icon "Next image" at bounding box center [1035, 260] width 18 height 18
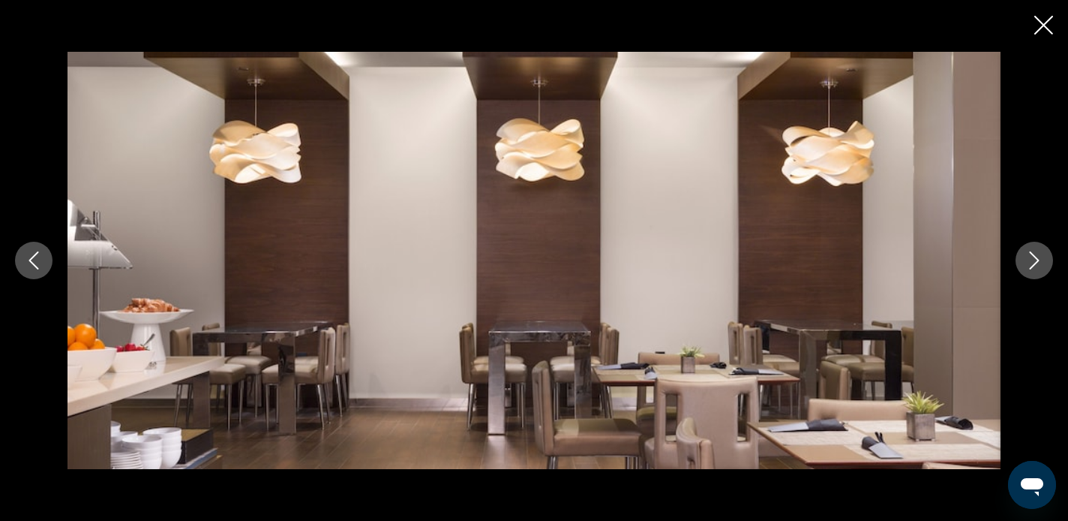
click at [1030, 266] on icon "Next image" at bounding box center [1035, 260] width 18 height 18
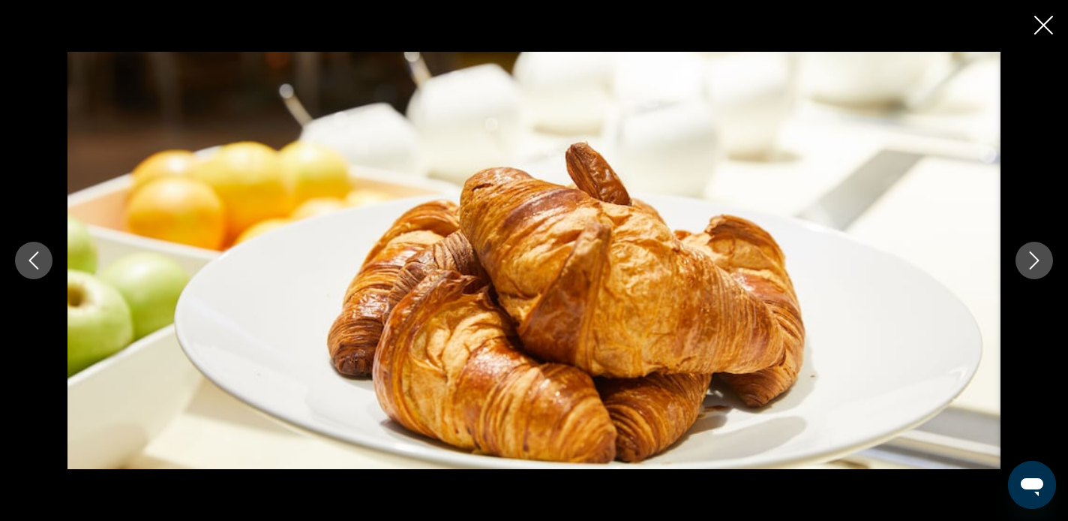
click at [1031, 266] on icon "Next image" at bounding box center [1035, 260] width 18 height 18
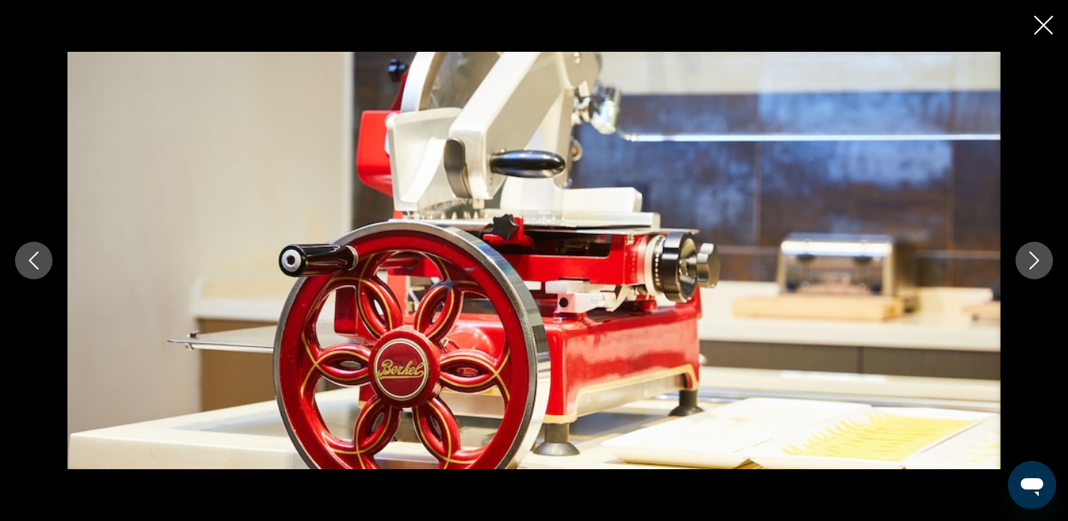
click at [1032, 266] on icon "Next image" at bounding box center [1035, 260] width 10 height 18
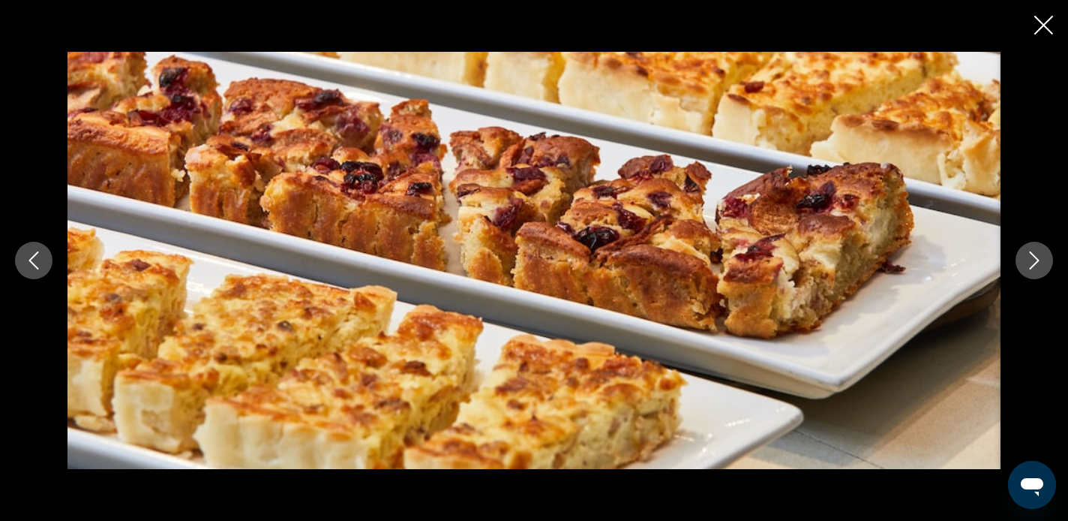
click at [1047, 38] on button "Close slideshow" at bounding box center [1044, 26] width 19 height 23
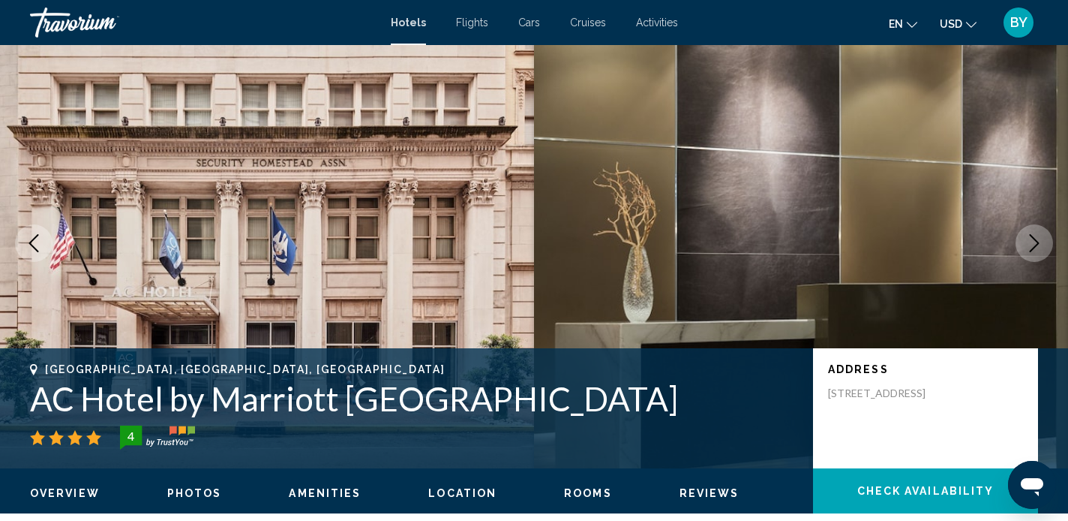
scroll to position [0, 0]
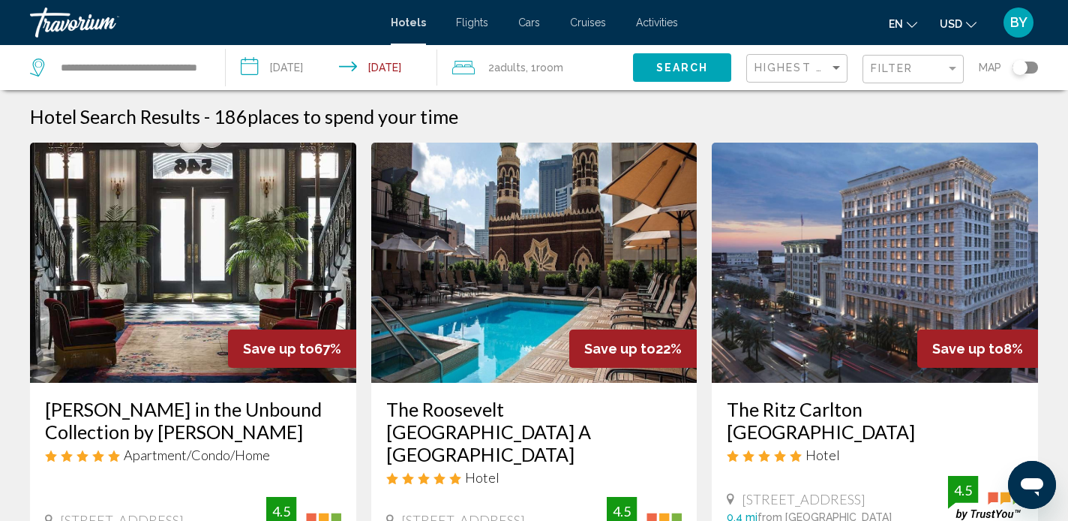
click at [1021, 70] on div "Toggle map" at bounding box center [1020, 67] width 15 height 15
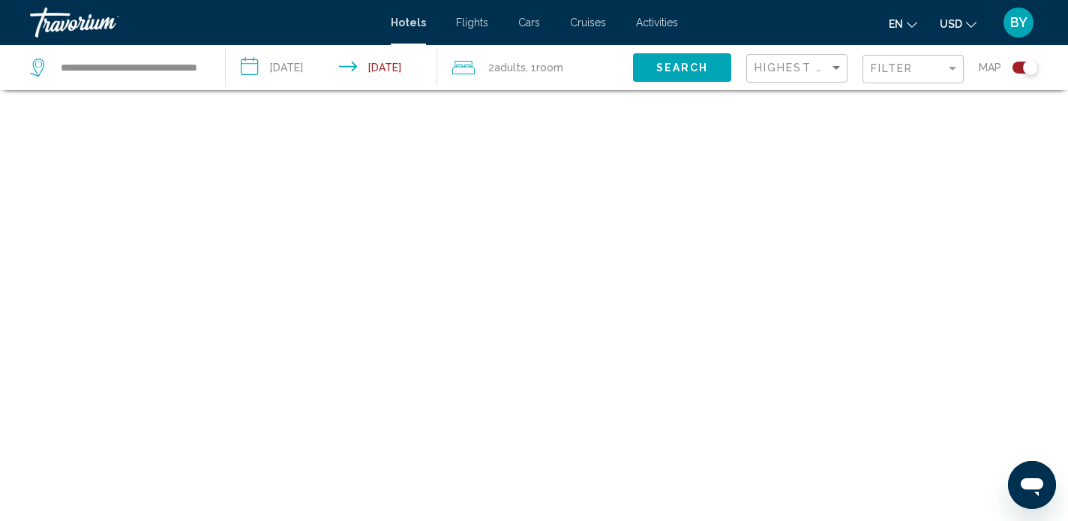
scroll to position [90, 0]
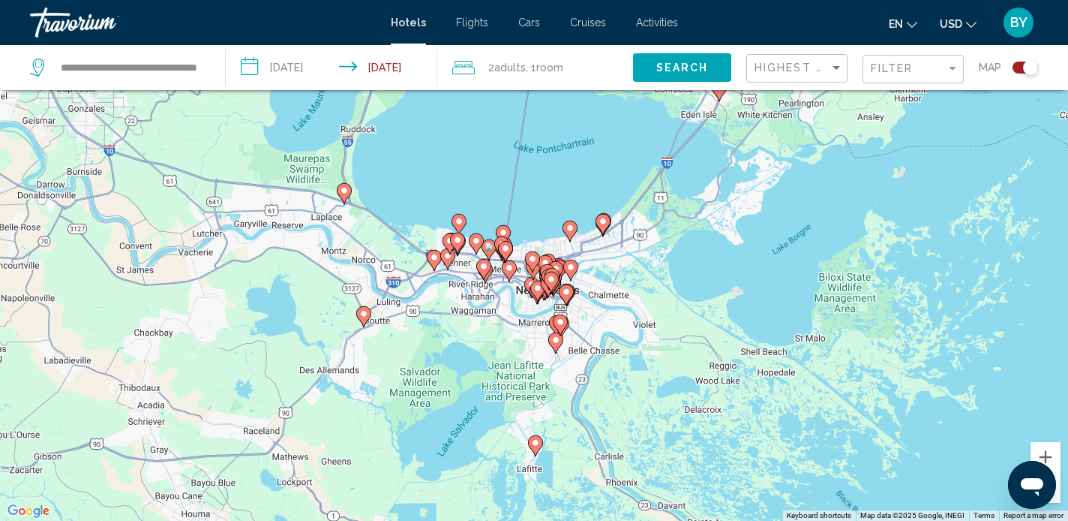
click at [547, 295] on icon "Main content" at bounding box center [548, 286] width 15 height 21
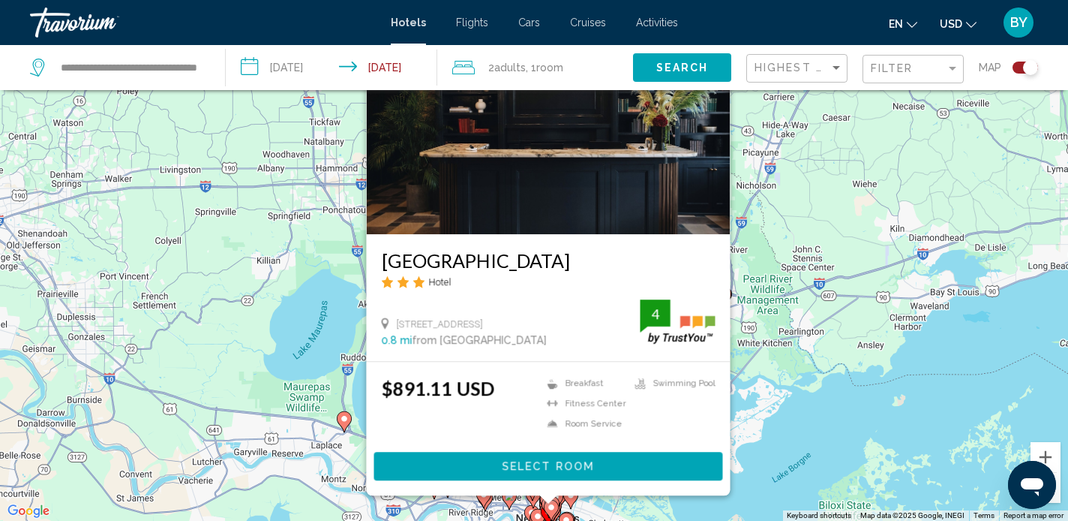
click at [329, 398] on div "To activate drag with keyboard, press Alt + Enter. Once in keyboard drag state,…" at bounding box center [534, 260] width 1068 height 521
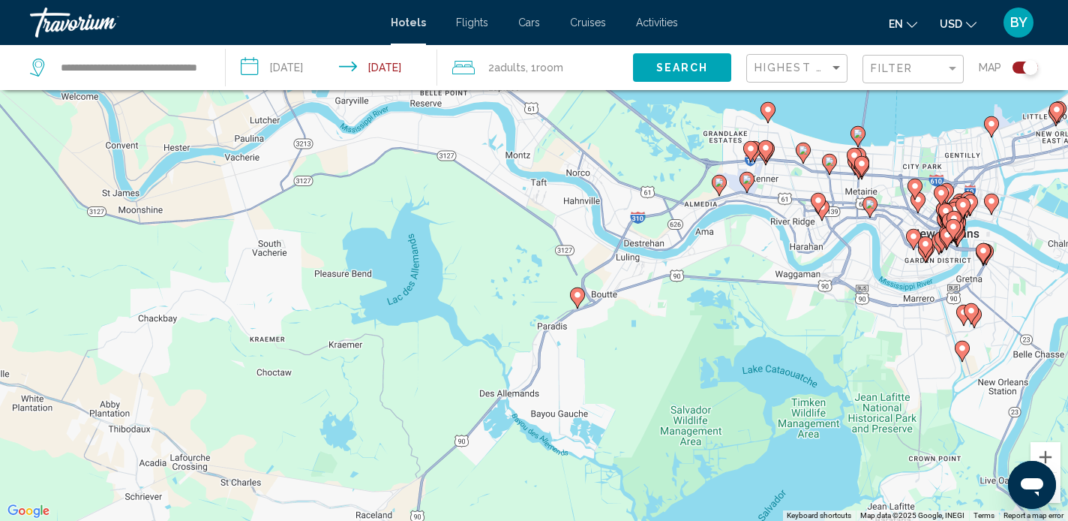
click at [984, 255] on icon "Main content" at bounding box center [984, 254] width 14 height 20
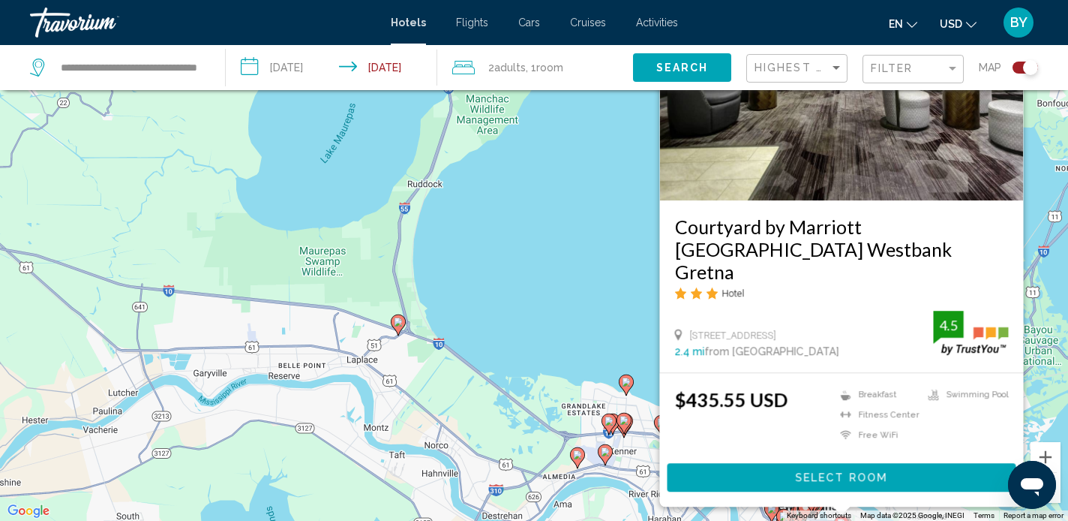
click at [543, 239] on div "To activate drag with keyboard, press Alt + Enter. Once in keyboard drag state,…" at bounding box center [534, 260] width 1068 height 521
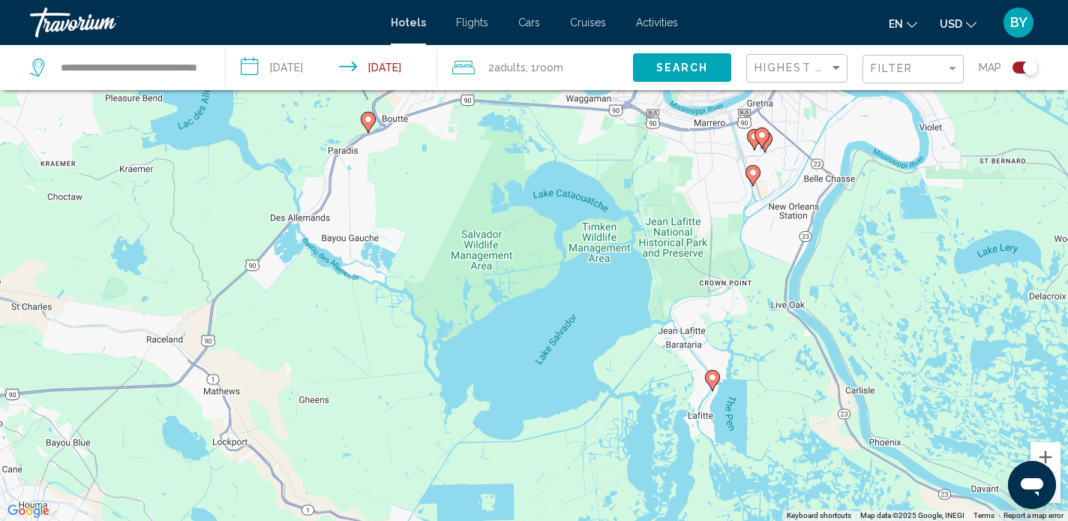
click at [764, 136] on image "Main content" at bounding box center [762, 135] width 9 height 9
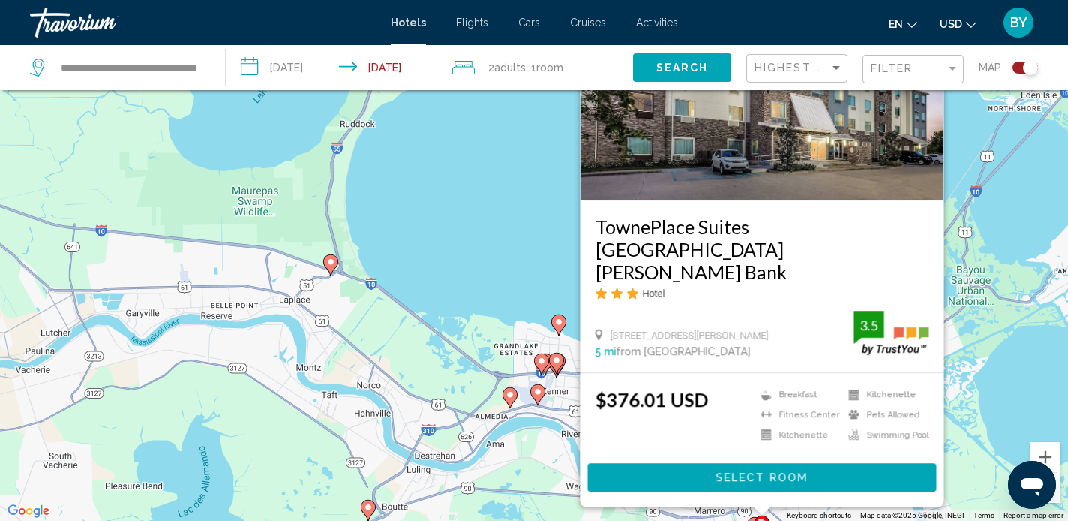
click at [489, 251] on div "To activate drag with keyboard, press Alt + Enter. Once in keyboard drag state,…" at bounding box center [534, 260] width 1068 height 521
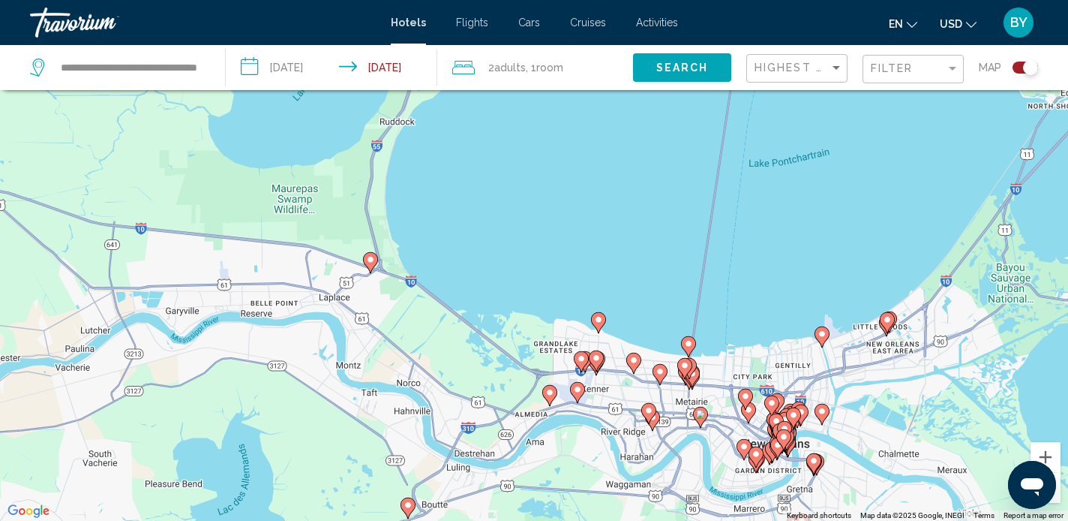
click at [816, 464] on image "Main content" at bounding box center [814, 460] width 9 height 9
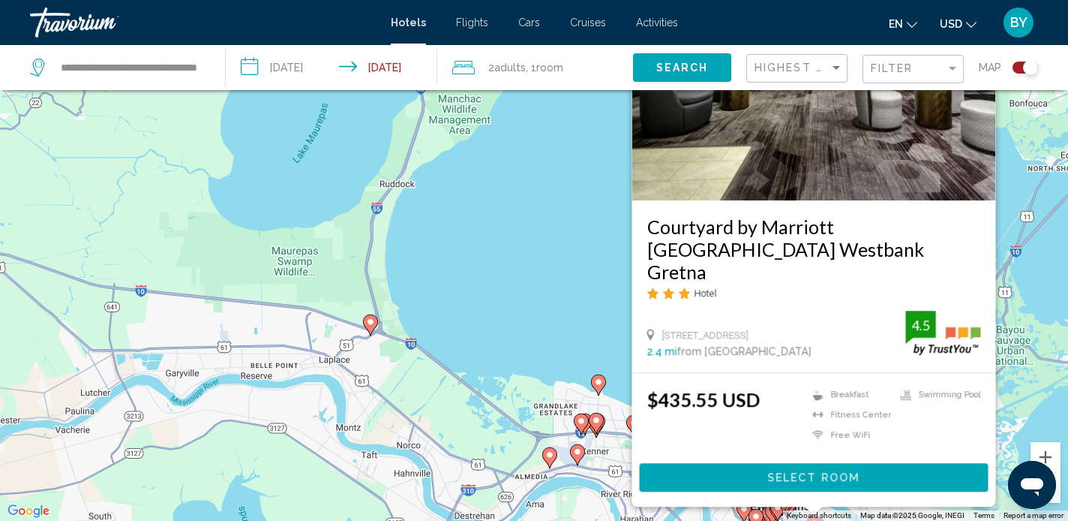
click at [596, 311] on div "To activate drag with keyboard, press Alt + Enter. Once in keyboard drag state,…" at bounding box center [534, 260] width 1068 height 521
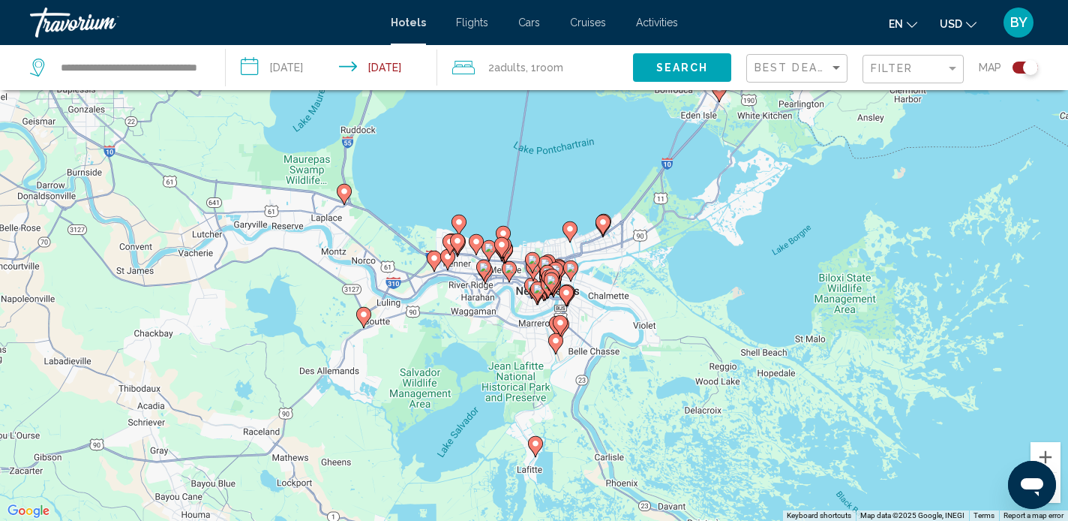
click at [694, 65] on span "Search" at bounding box center [682, 68] width 53 height 12
click at [672, 65] on span "Search" at bounding box center [682, 68] width 53 height 12
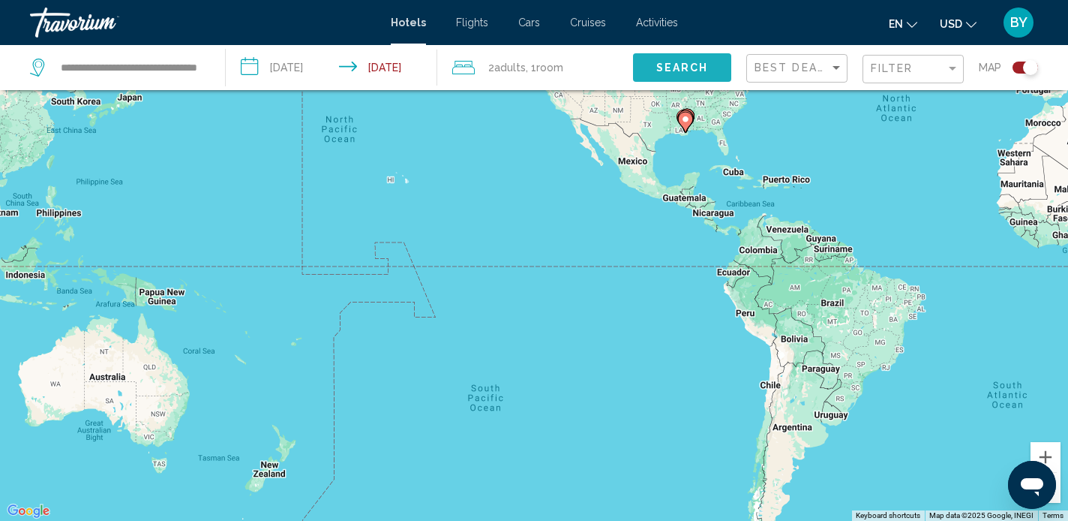
click at [679, 65] on span "Search" at bounding box center [682, 68] width 53 height 12
click at [1027, 66] on div "Toggle map" at bounding box center [1030, 67] width 15 height 15
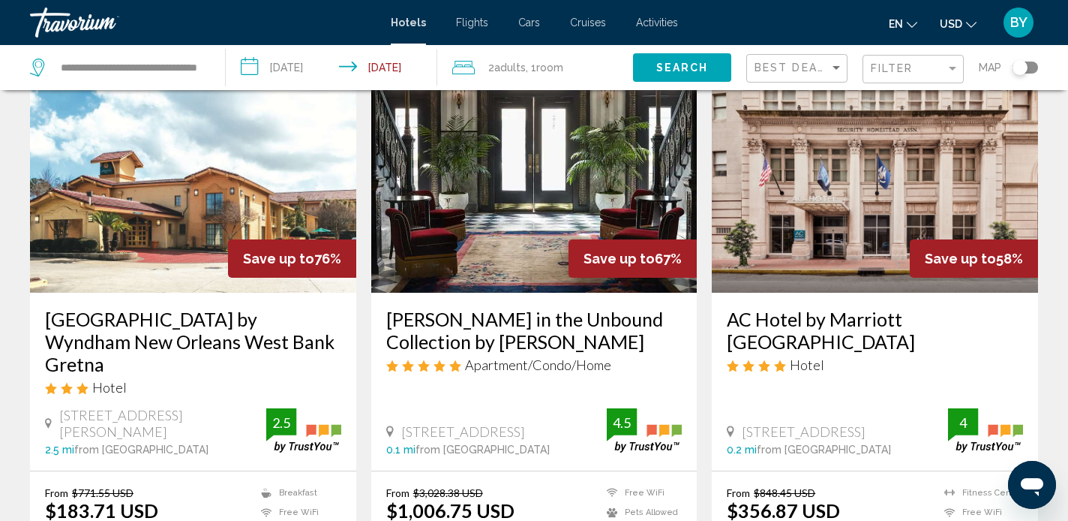
scroll to position [105, 0]
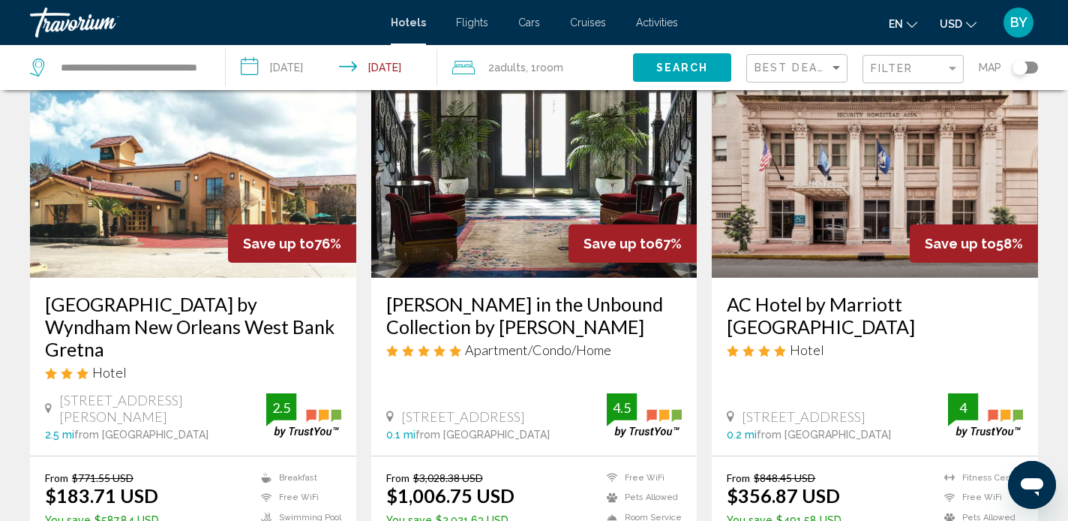
click at [154, 233] on img "Main content" at bounding box center [193, 158] width 326 height 240
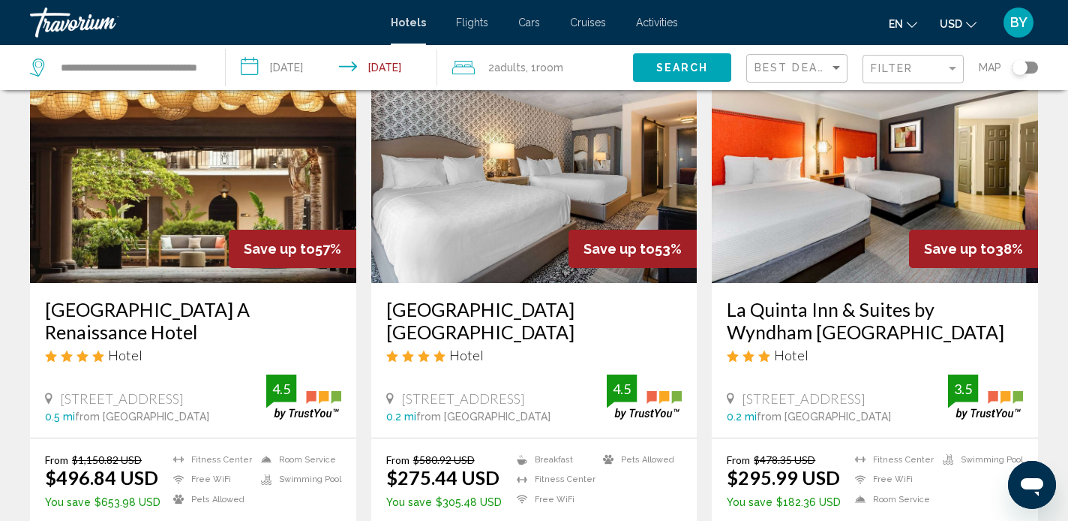
scroll to position [688, 0]
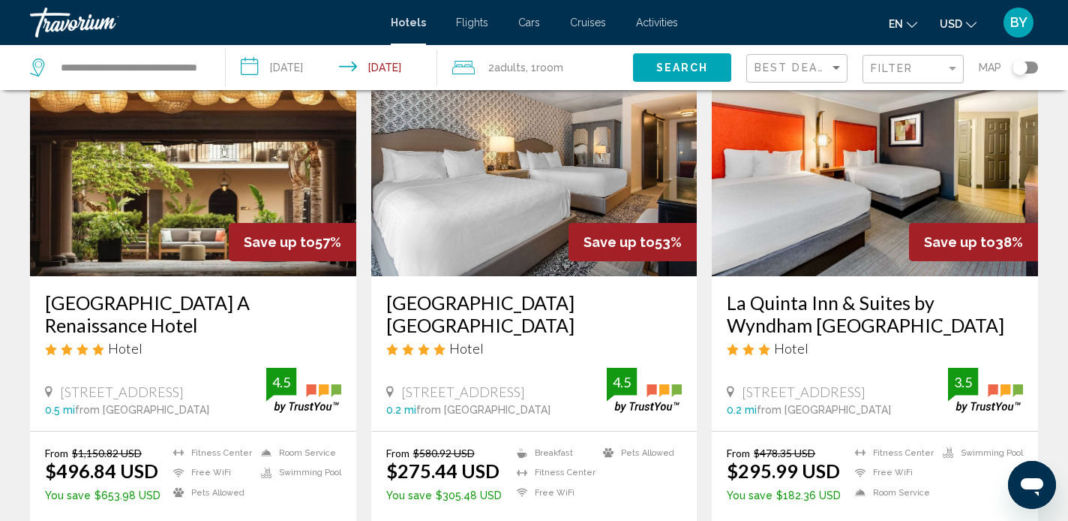
click at [451, 291] on h3 "[GEOGRAPHIC_DATA] [GEOGRAPHIC_DATA]" at bounding box center [534, 313] width 296 height 45
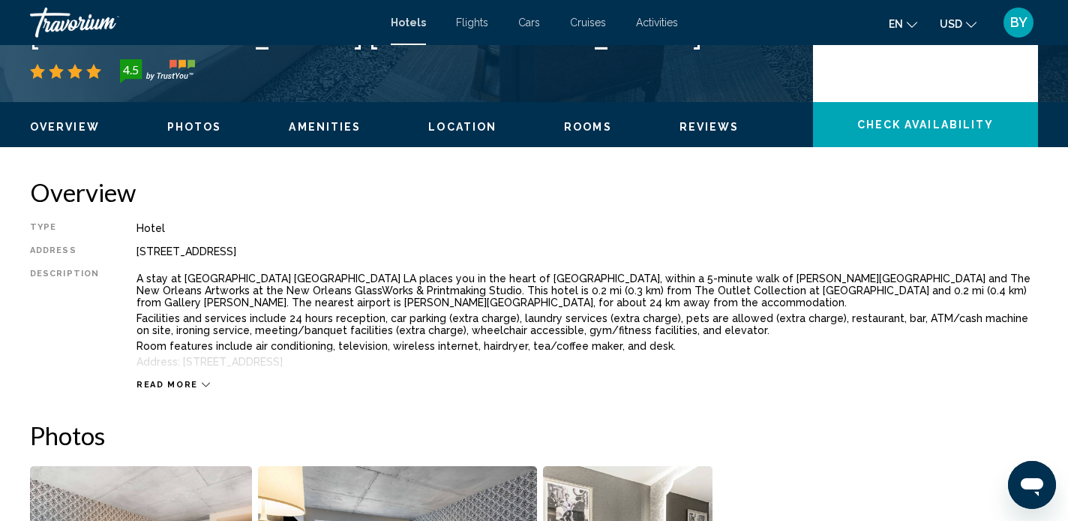
scroll to position [396, 0]
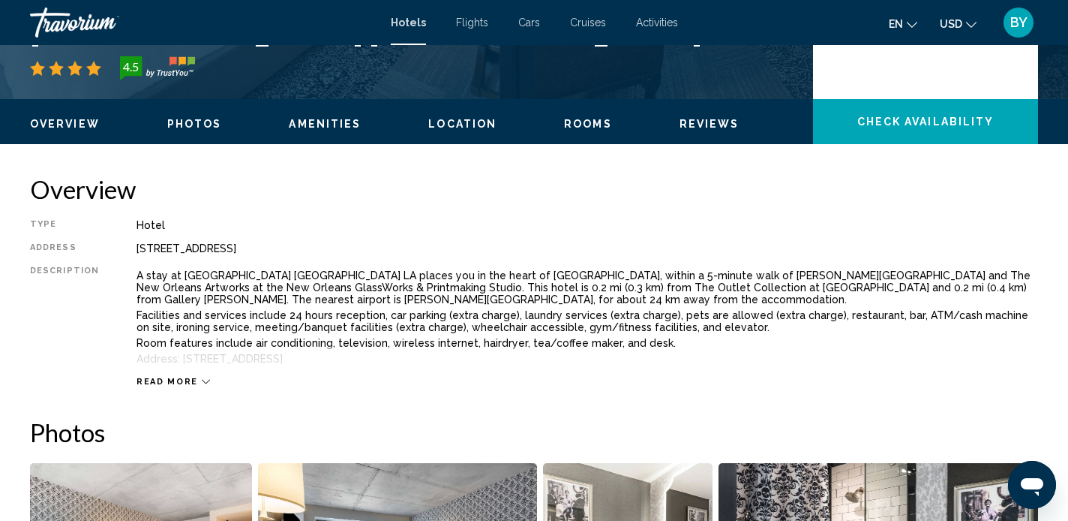
click at [189, 377] on span "Read more" at bounding box center [168, 382] width 62 height 10
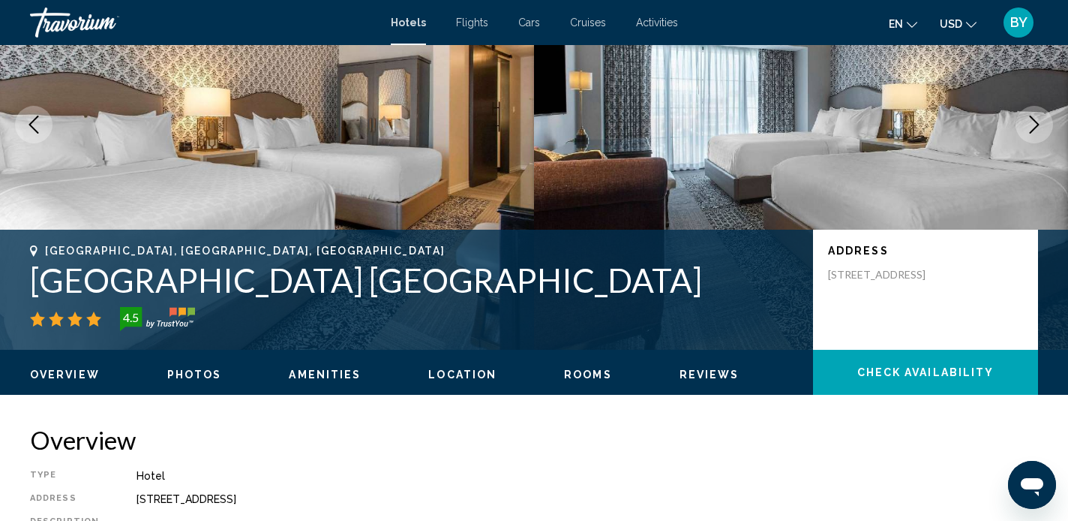
scroll to position [155, 0]
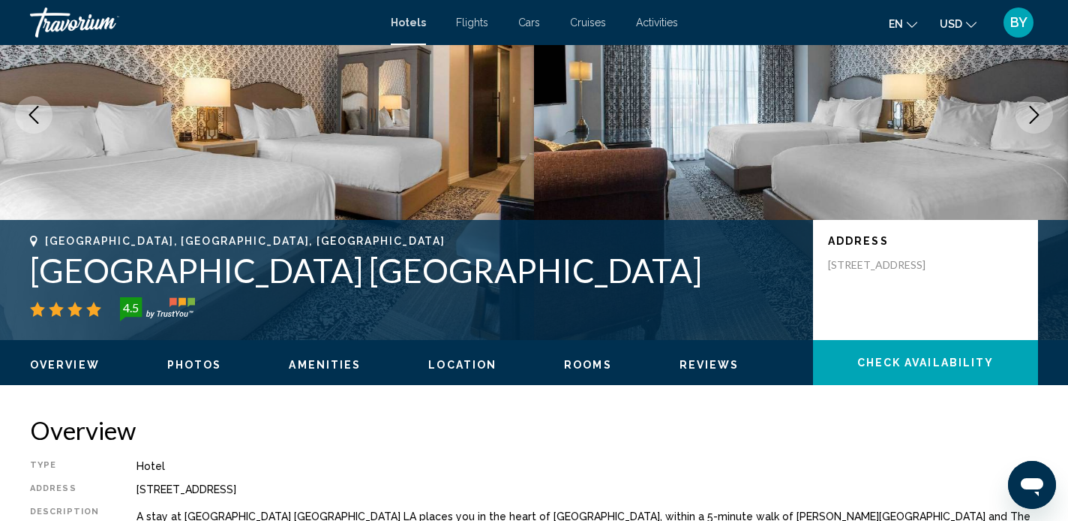
click at [565, 365] on span "Rooms" at bounding box center [588, 365] width 48 height 12
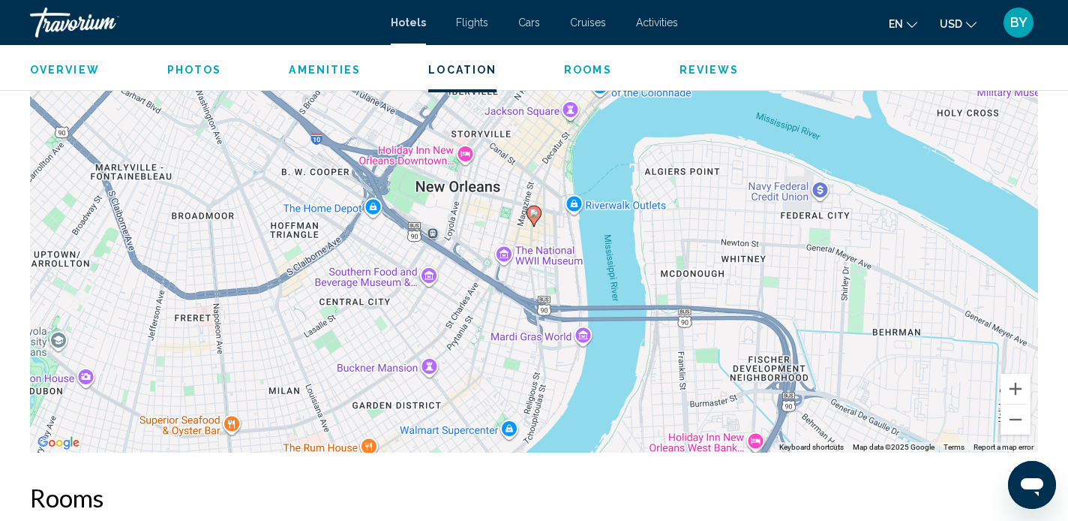
scroll to position [1495, 0]
